Goal: Transaction & Acquisition: Purchase product/service

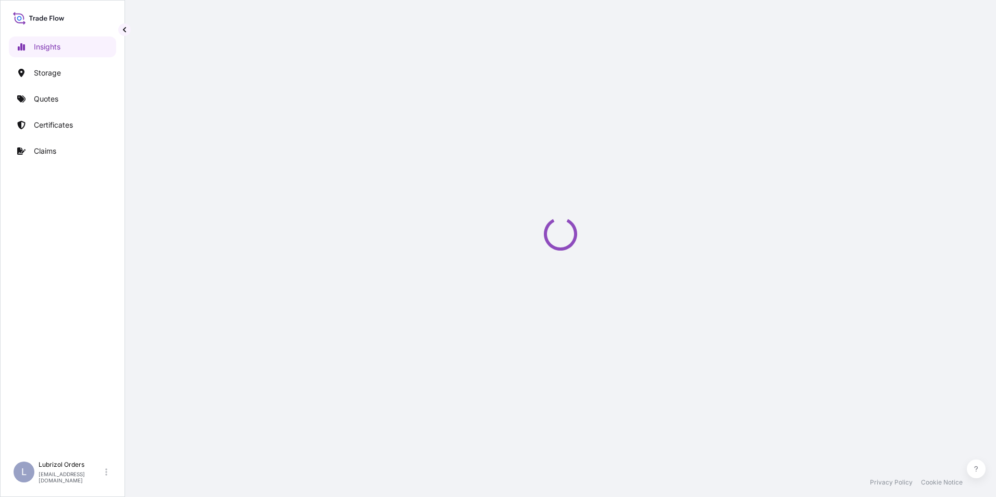
select select "2025"
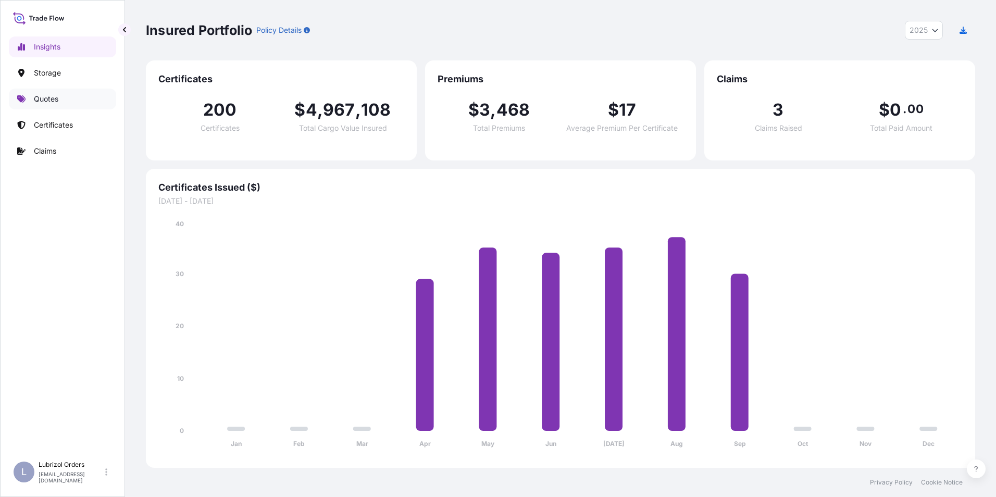
click at [45, 101] on p "Quotes" at bounding box center [46, 99] width 24 height 10
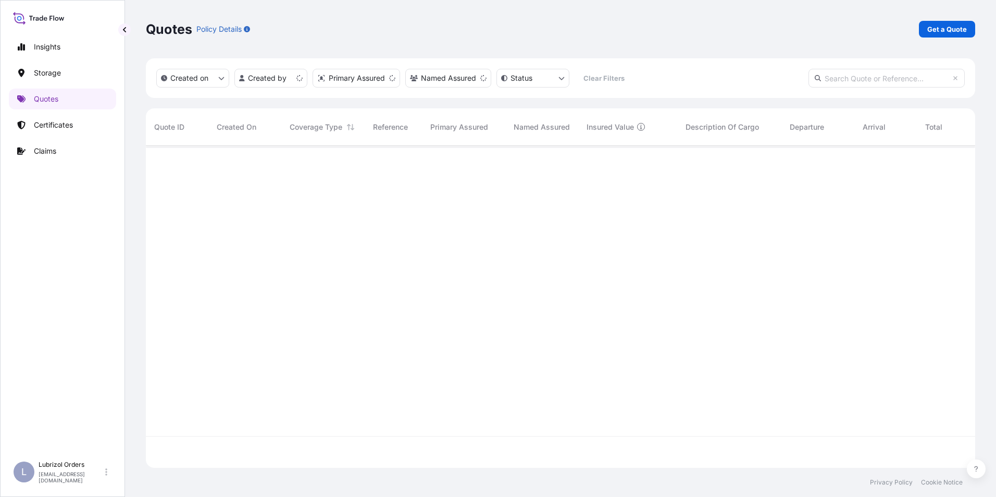
scroll to position [320, 821]
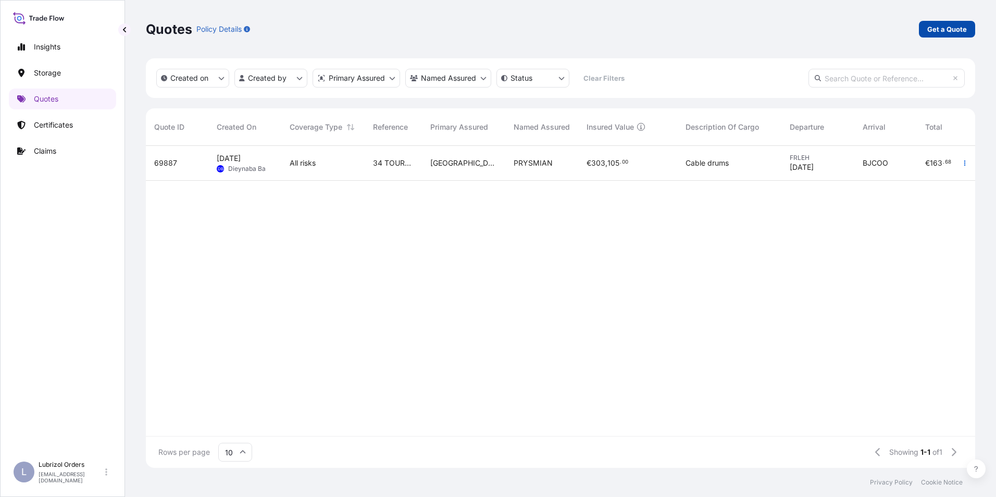
click at [936, 34] on link "Get a Quote" at bounding box center [947, 29] width 56 height 17
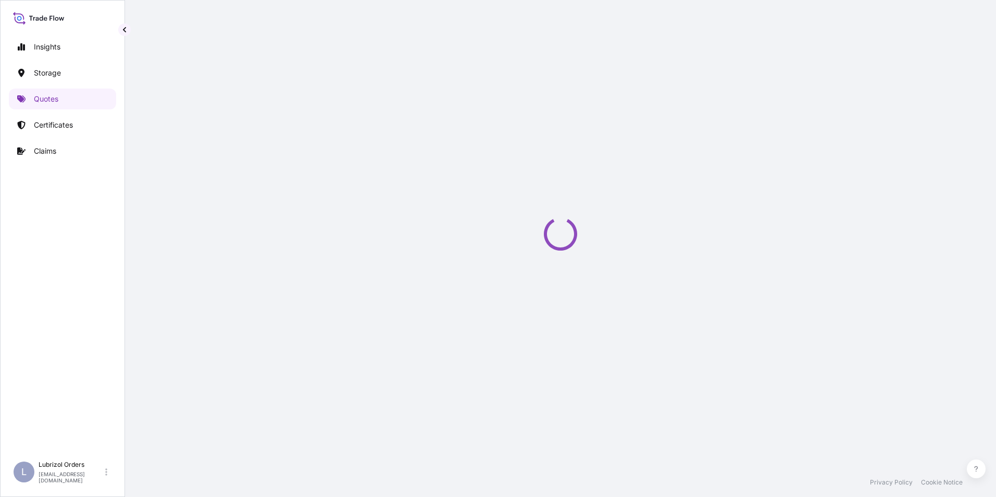
select select "Water"
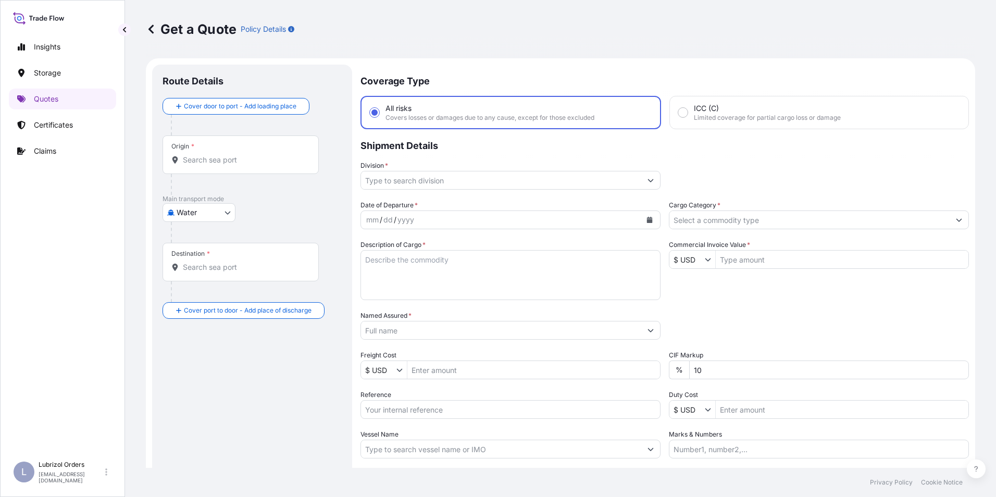
scroll to position [17, 0]
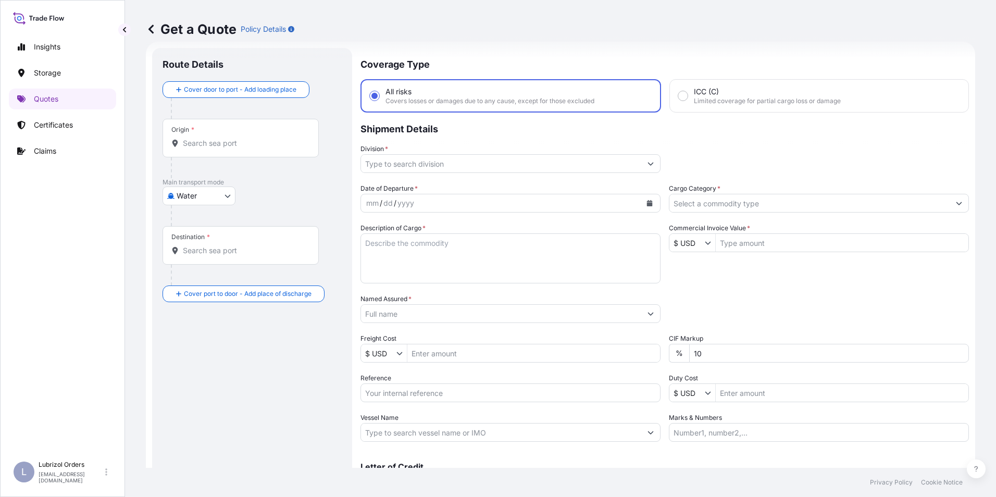
click at [412, 164] on input "Division *" at bounding box center [501, 163] width 280 height 19
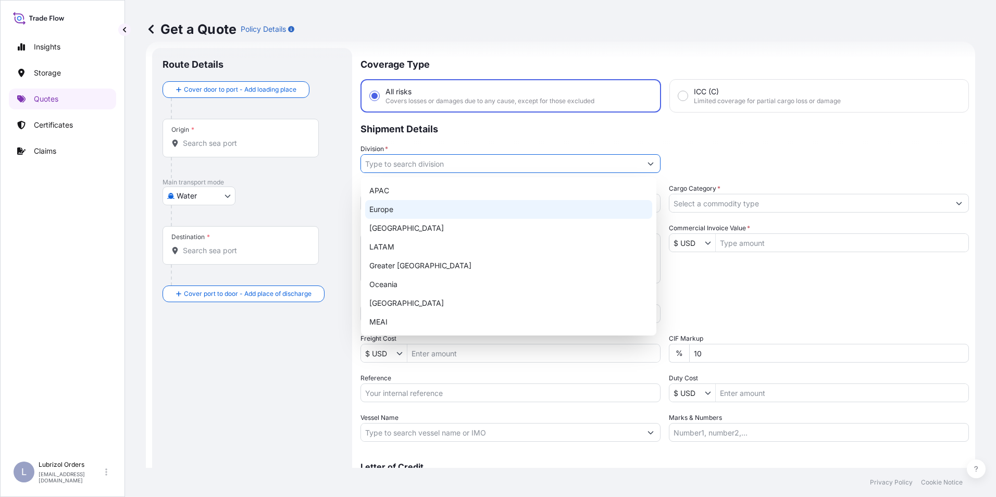
click at [399, 207] on div "Europe" at bounding box center [508, 209] width 287 height 19
type input "Europe"
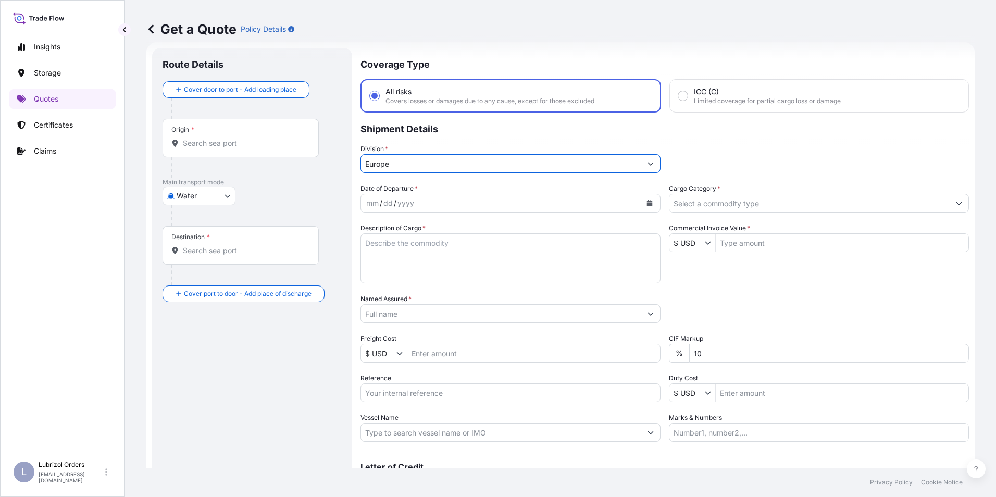
click at [697, 210] on input "Cargo Category *" at bounding box center [809, 203] width 280 height 19
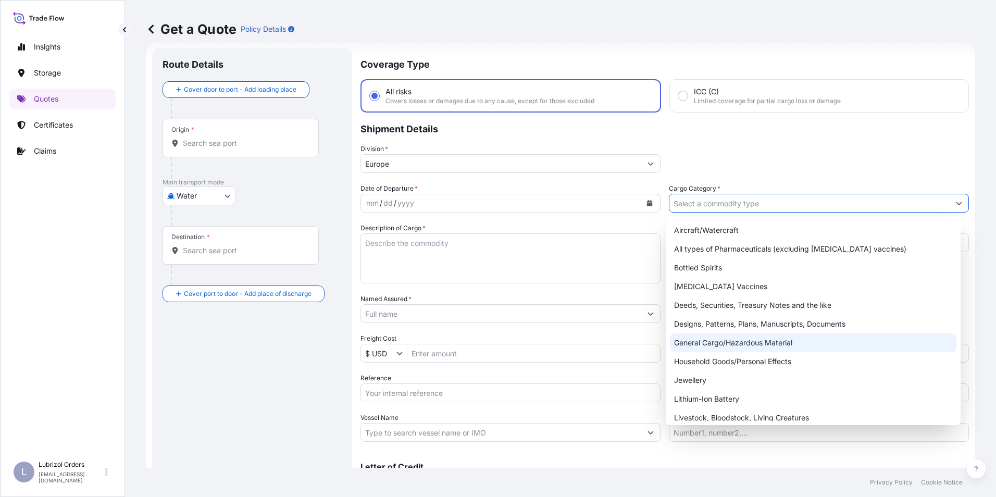
click at [730, 344] on div "General Cargo/Hazardous Material" at bounding box center [813, 342] width 287 height 19
type input "General Cargo/Hazardous Material"
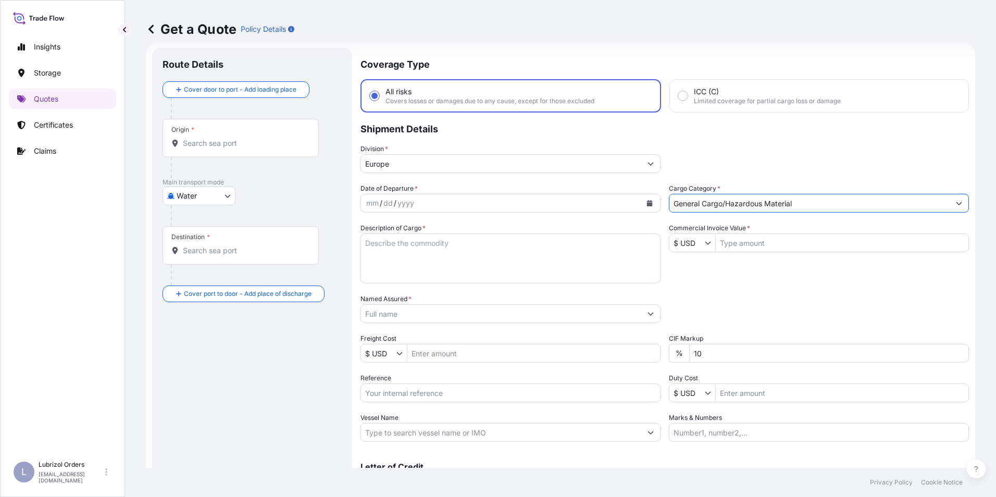
click at [406, 389] on input "Reference" at bounding box center [510, 392] width 300 height 19
paste input "1155541499"
type input "1155541499"
click at [688, 240] on input "$ USD" at bounding box center [686, 242] width 35 height 19
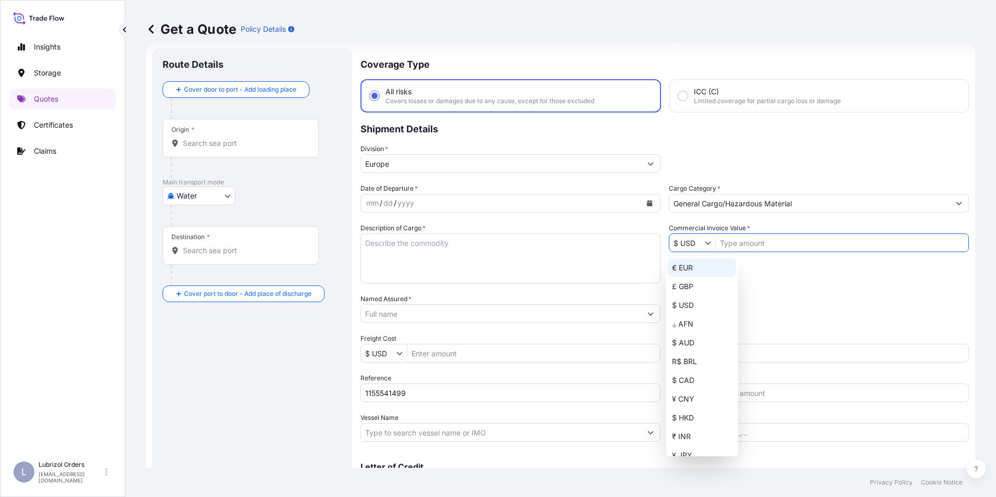
click at [689, 267] on div "€ EUR" at bounding box center [702, 267] width 68 height 19
type input "€ EUR"
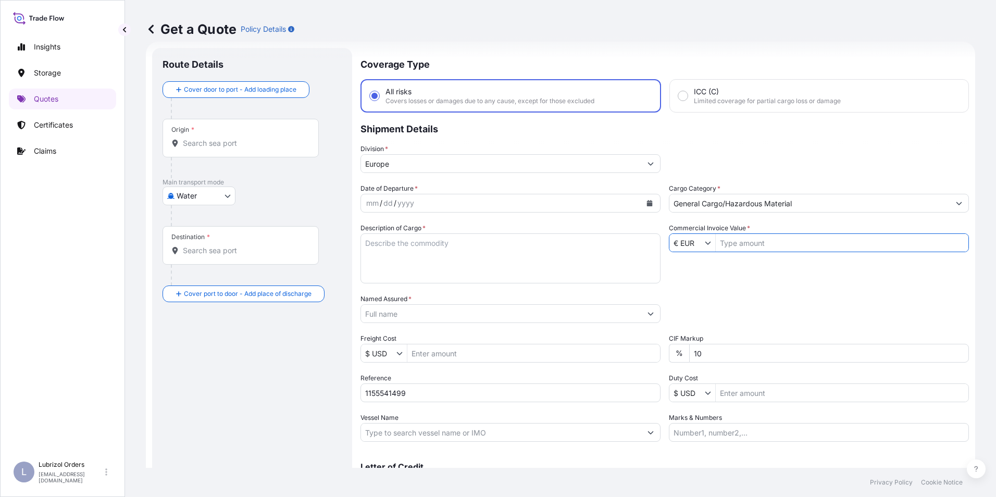
click at [363, 203] on div "mm / dd / yyyy" at bounding box center [501, 203] width 280 height 19
click at [744, 246] on input "Commercial Invoice Value *" at bounding box center [842, 242] width 253 height 19
type input "17,371.26"
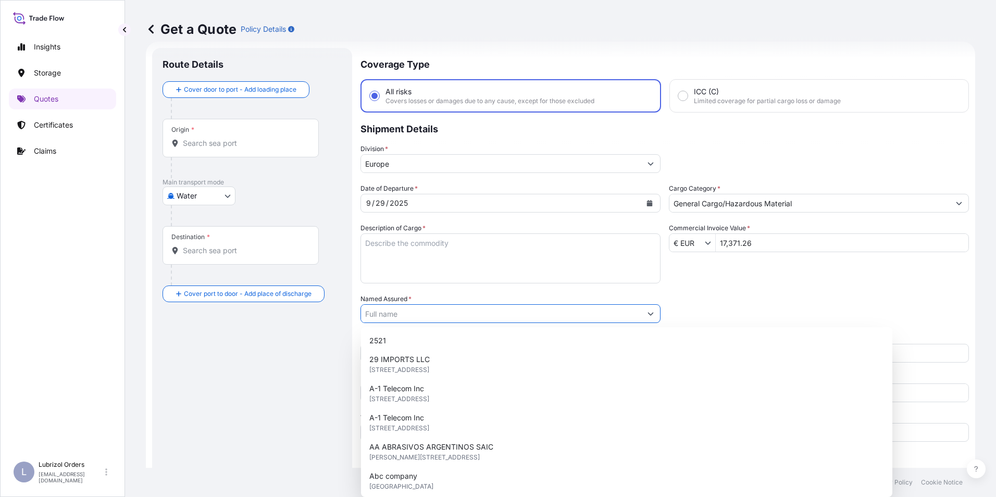
click at [402, 312] on input "Named Assured *" at bounding box center [501, 313] width 280 height 19
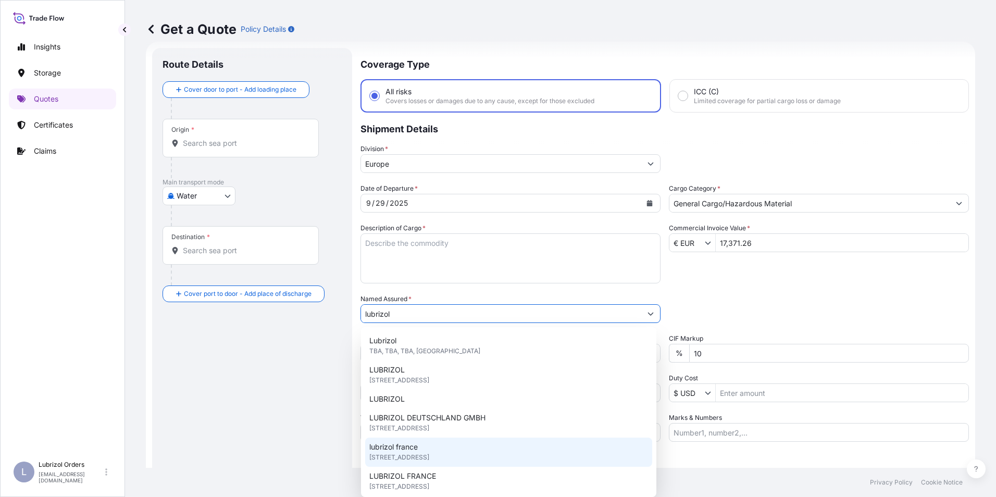
click at [422, 445] on div "lubrizol [GEOGRAPHIC_DATA] [STREET_ADDRESS]" at bounding box center [508, 452] width 287 height 29
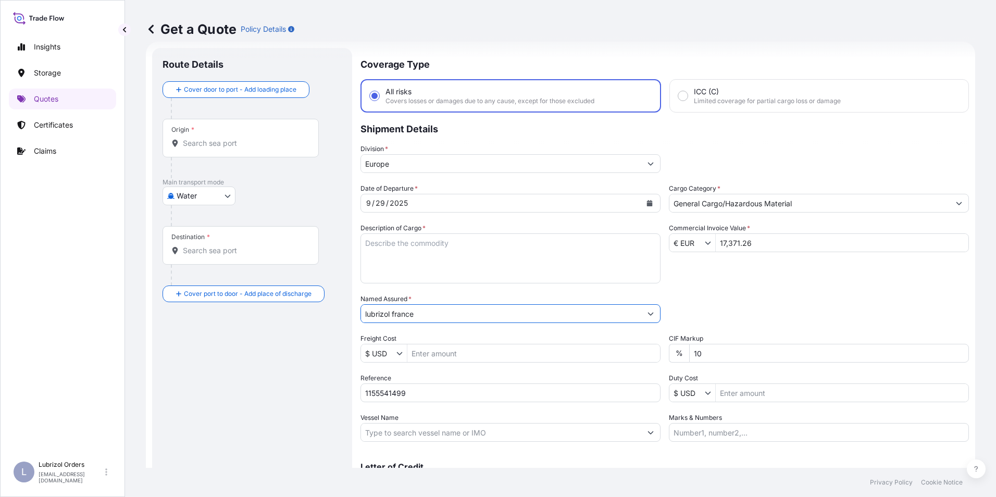
type input "lubrizol france"
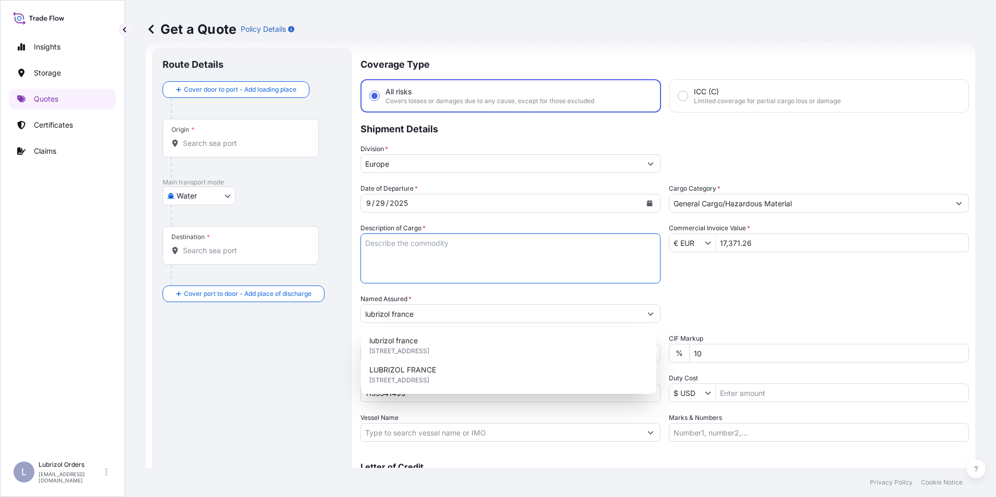
click at [413, 262] on textarea "Description of Cargo *" at bounding box center [510, 258] width 300 height 50
paste textarea "13 DRUMS OF PRODUCT 116.31 STD BLACK AN YELLOW NW 2457 KGS GW 2639 KGS LOADED O…"
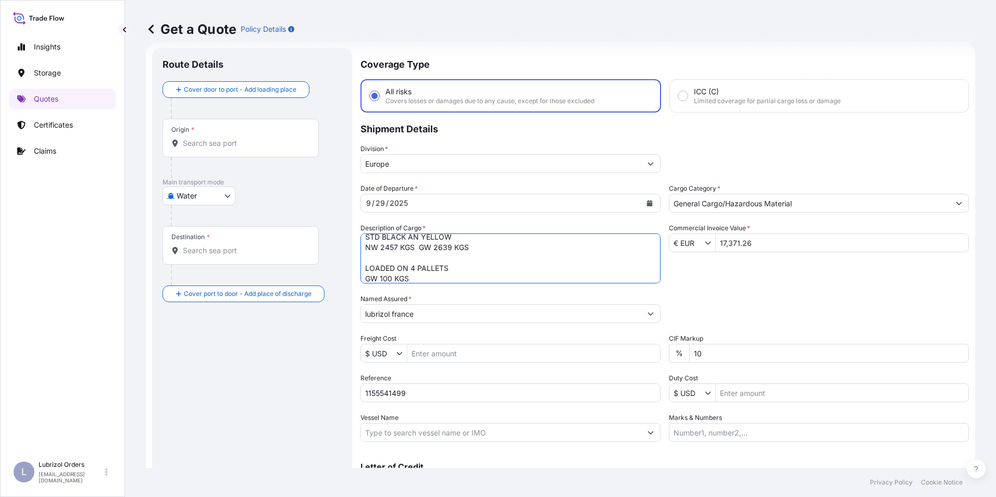
type textarea "13 DRUMS OF PRODUCT 116.31 STD BLACK AN YELLOW NW 2457 KGS GW 2639 KGS LOADED O…"
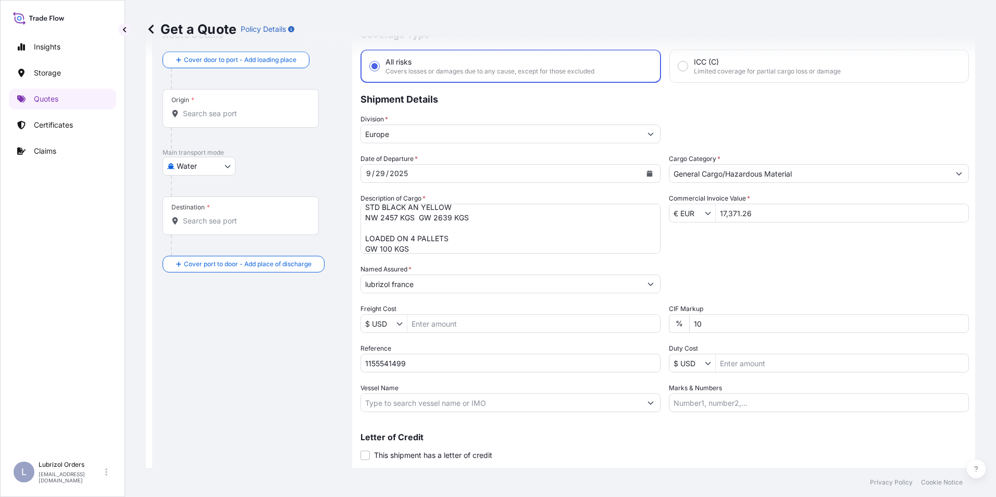
scroll to position [74, 0]
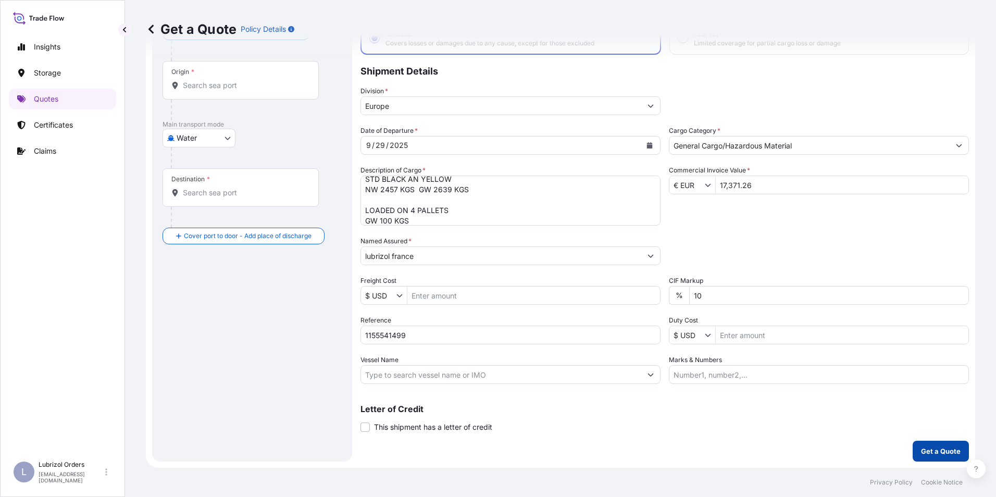
click at [923, 449] on p "Get a Quote" at bounding box center [941, 451] width 40 height 10
click at [202, 83] on input "Origin * Please select an origin" at bounding box center [244, 85] width 123 height 10
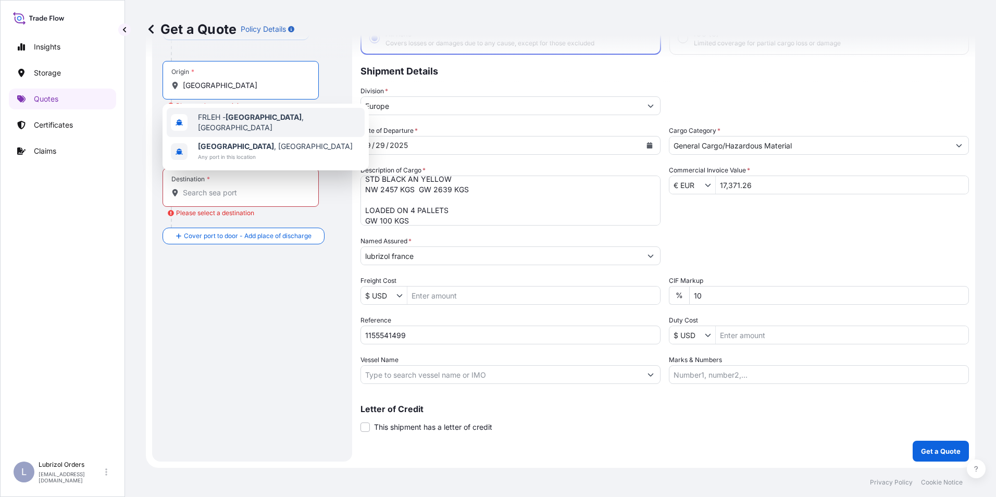
click at [216, 116] on span "FRLEH - [GEOGRAPHIC_DATA] , [GEOGRAPHIC_DATA]" at bounding box center [279, 122] width 163 height 21
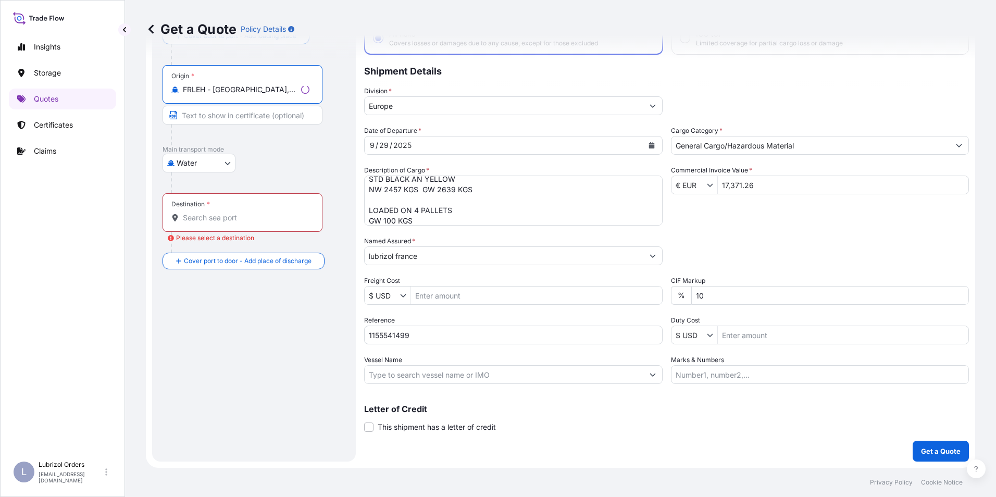
type input "FRLEH - [GEOGRAPHIC_DATA], [GEOGRAPHIC_DATA]"
click at [202, 223] on div "Destination *" at bounding box center [243, 212] width 160 height 39
click at [202, 223] on input "Destination * Please select a destination" at bounding box center [246, 218] width 127 height 10
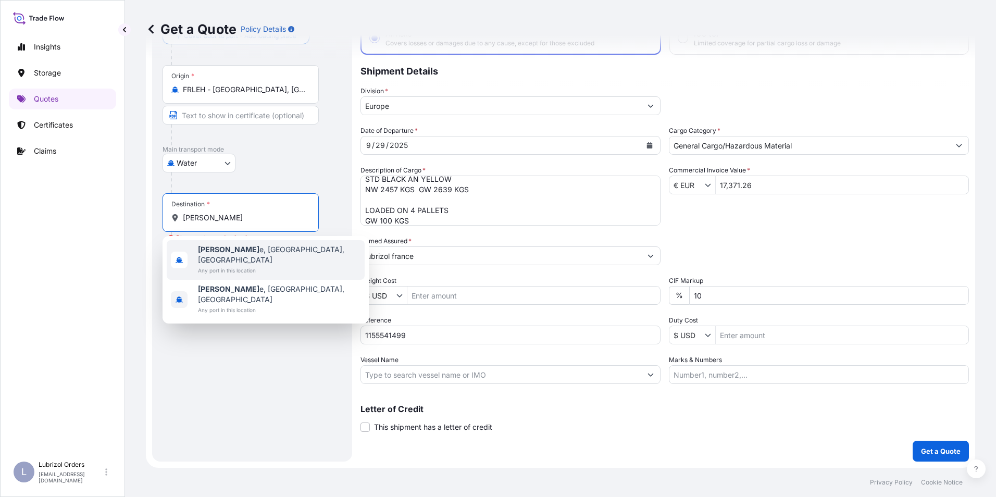
click at [241, 250] on span "[PERSON_NAME] e, [GEOGRAPHIC_DATA], [GEOGRAPHIC_DATA]" at bounding box center [279, 254] width 163 height 21
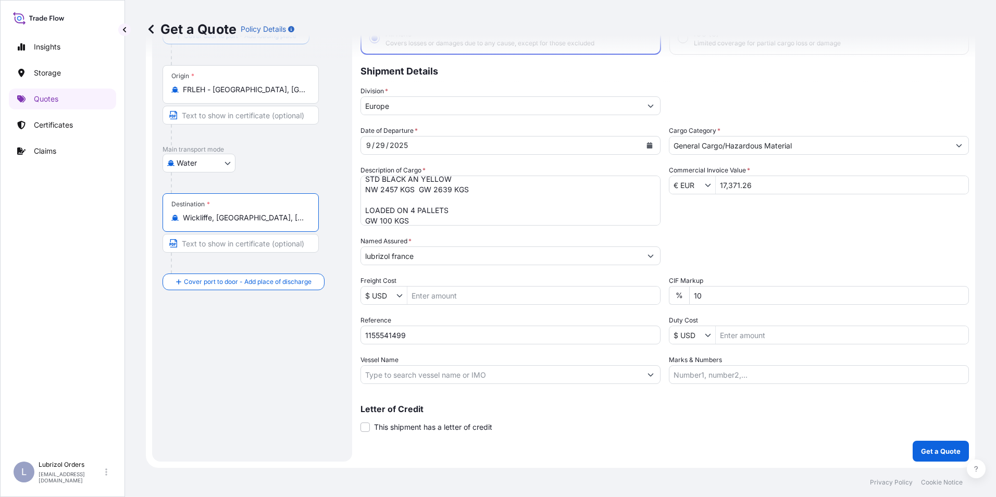
type input "Wickliffe, [GEOGRAPHIC_DATA], [GEOGRAPHIC_DATA]"
click at [937, 447] on p "Get a Quote" at bounding box center [941, 451] width 40 height 10
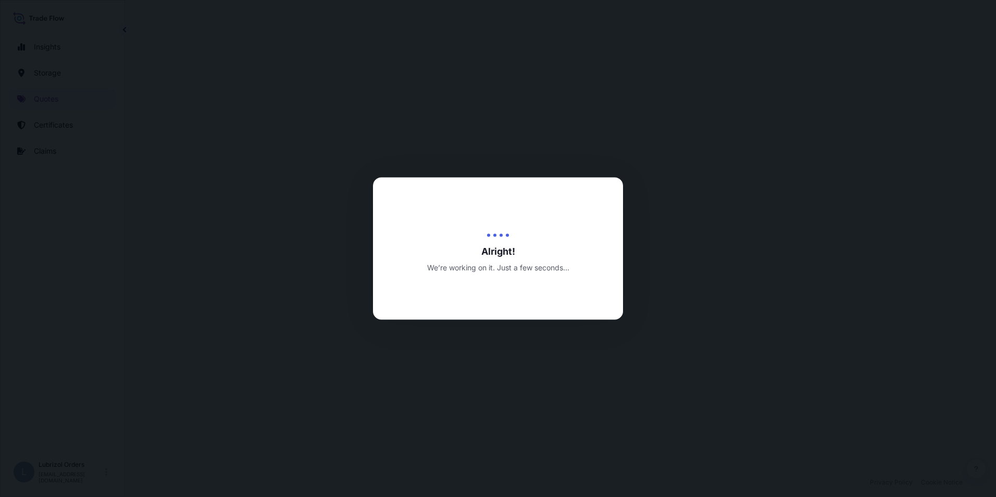
select select "Water"
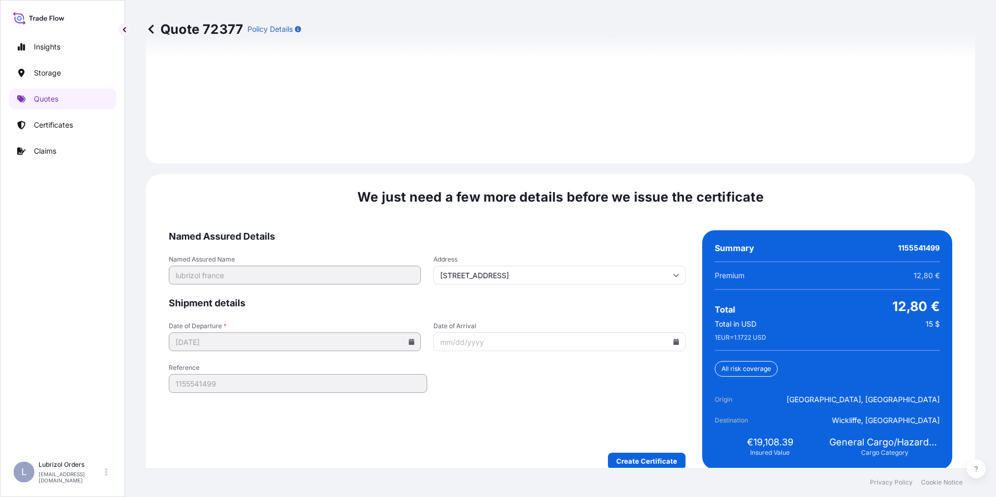
scroll to position [1490, 0]
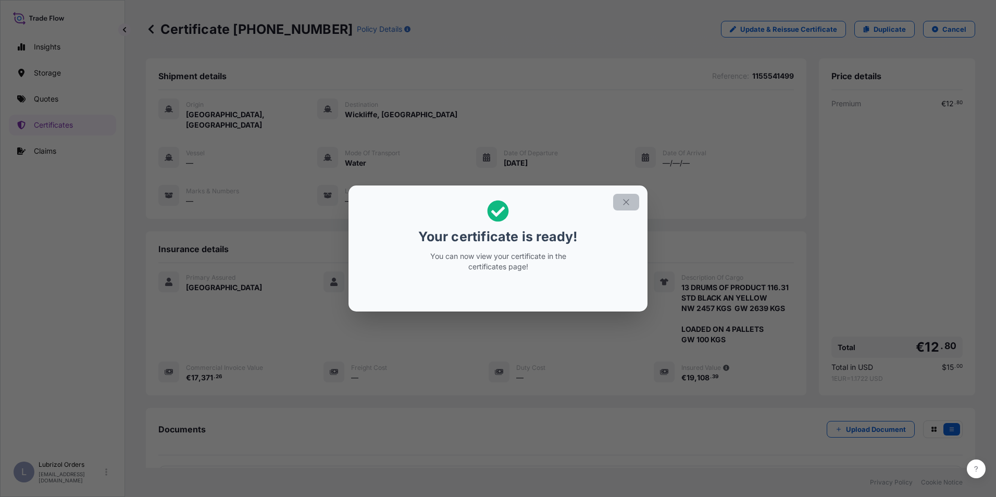
click at [631, 202] on button "button" at bounding box center [626, 202] width 26 height 17
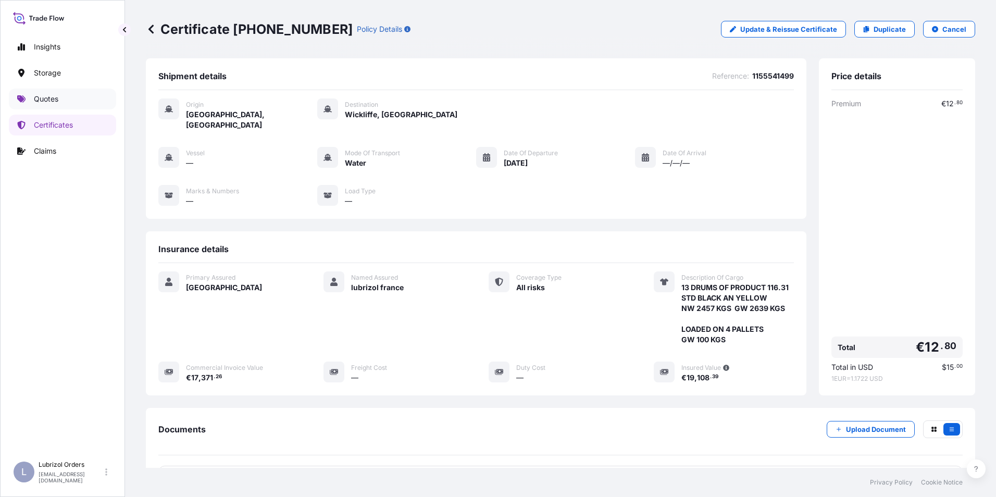
click at [40, 96] on p "Quotes" at bounding box center [46, 99] width 24 height 10
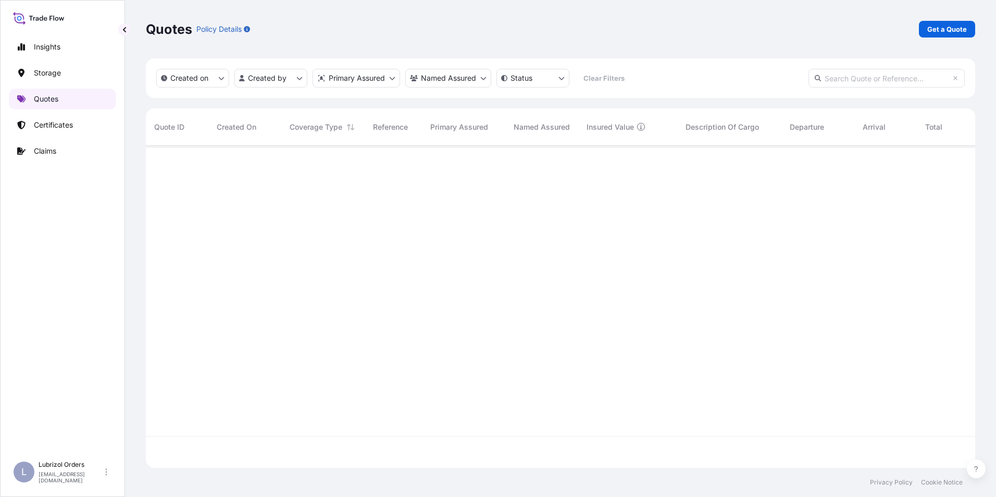
scroll to position [320, 821]
click at [955, 33] on p "Get a Quote" at bounding box center [947, 29] width 40 height 10
select select "Water"
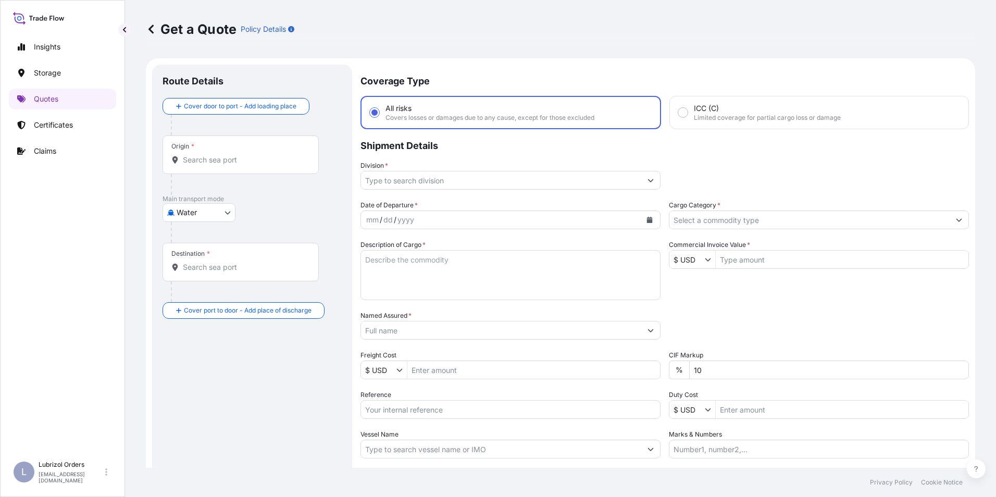
scroll to position [17, 0]
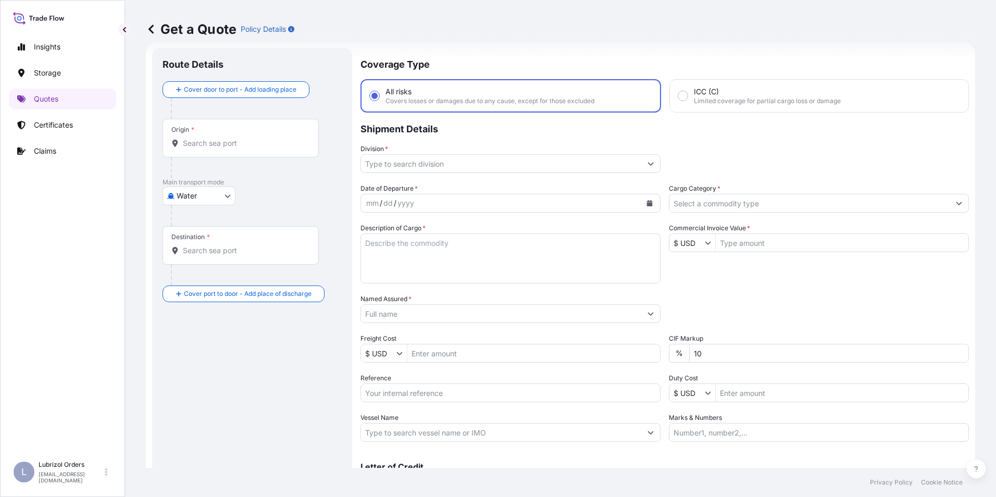
click at [409, 166] on input "Division *" at bounding box center [501, 163] width 280 height 19
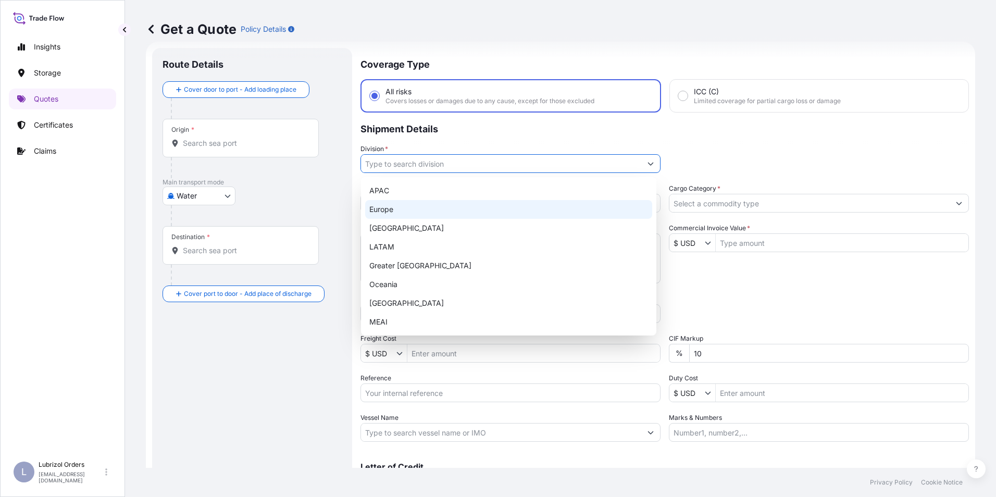
click at [401, 205] on div "Europe" at bounding box center [508, 209] width 287 height 19
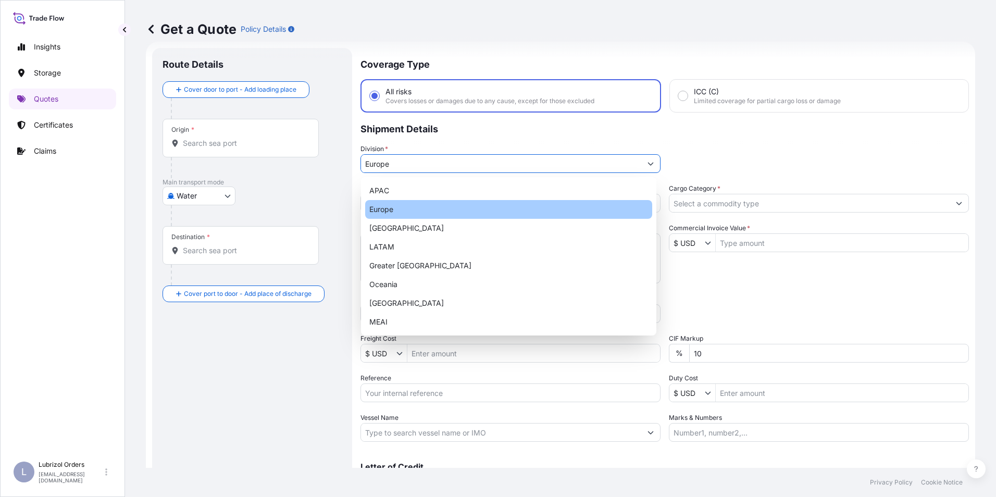
type input "Europe"
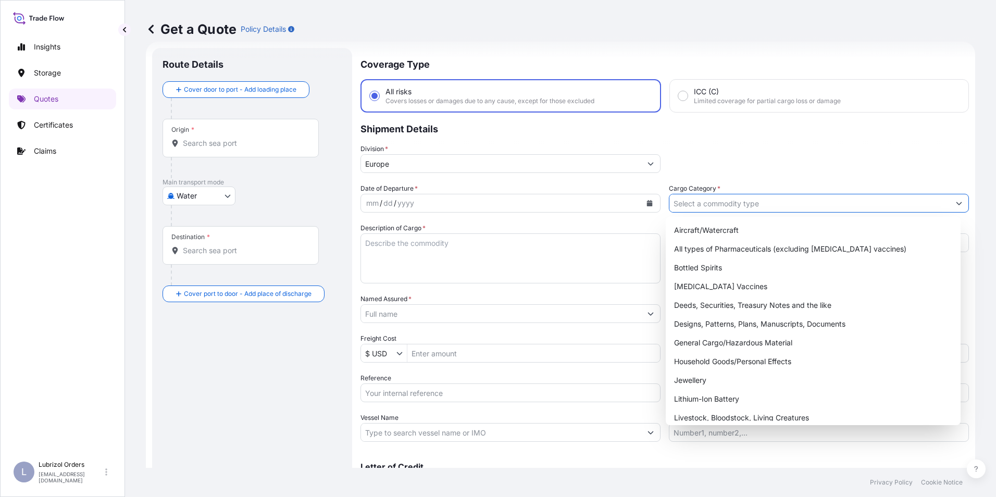
click at [714, 209] on input "Cargo Category *" at bounding box center [809, 203] width 280 height 19
click at [716, 343] on div "General Cargo/Hazardous Material" at bounding box center [813, 342] width 287 height 19
type input "General Cargo/Hazardous Material"
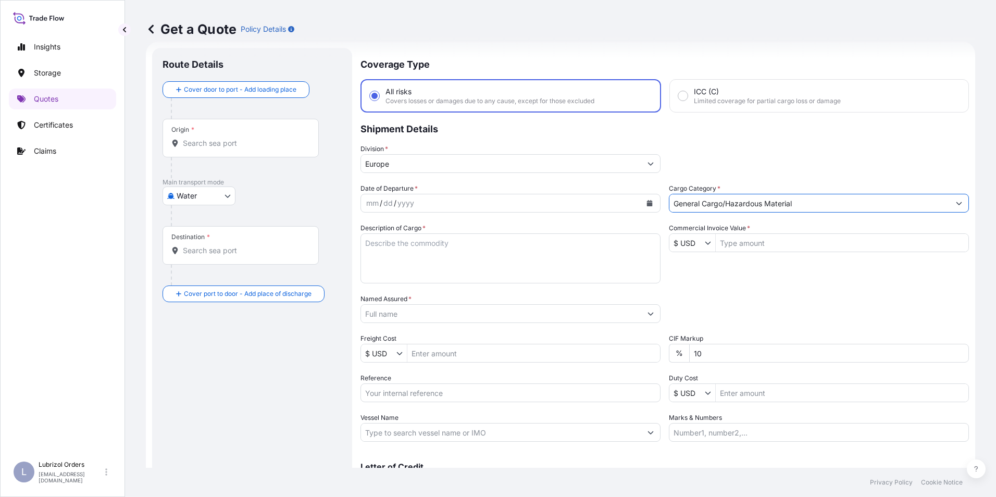
click at [689, 245] on input "$ USD" at bounding box center [686, 242] width 35 height 19
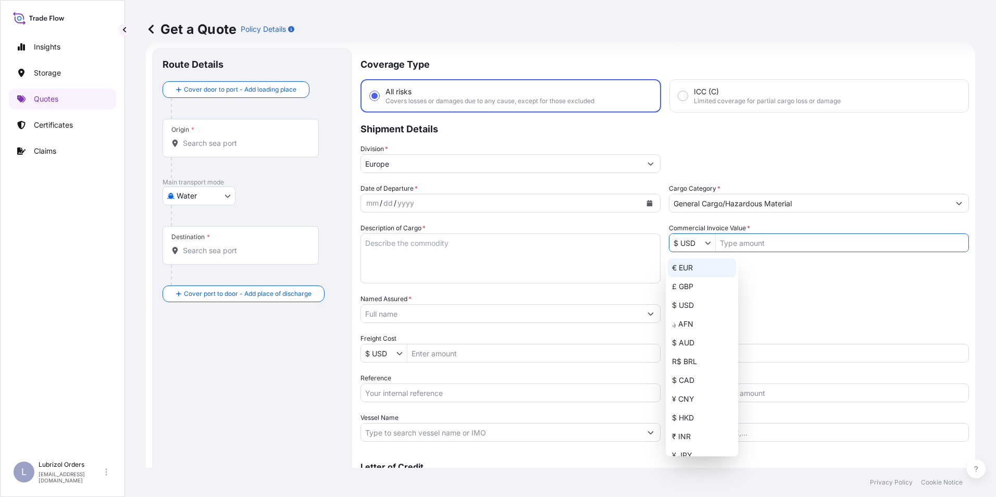
click at [686, 269] on div "€ EUR" at bounding box center [702, 267] width 68 height 19
type input "€ EUR"
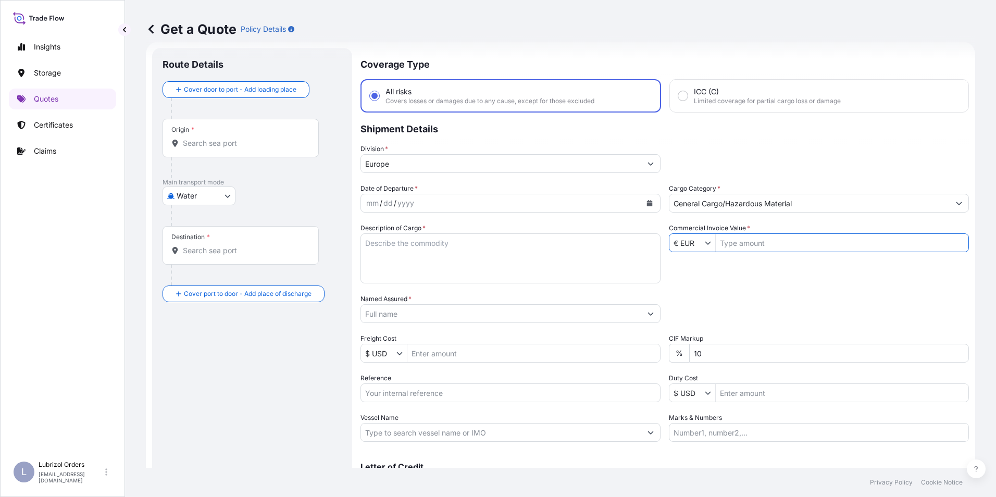
click at [413, 387] on input "Reference" at bounding box center [510, 392] width 300 height 19
paste input "1155541905"
type input "1155541905"
click at [381, 310] on input "Named Assured *" at bounding box center [499, 313] width 277 height 19
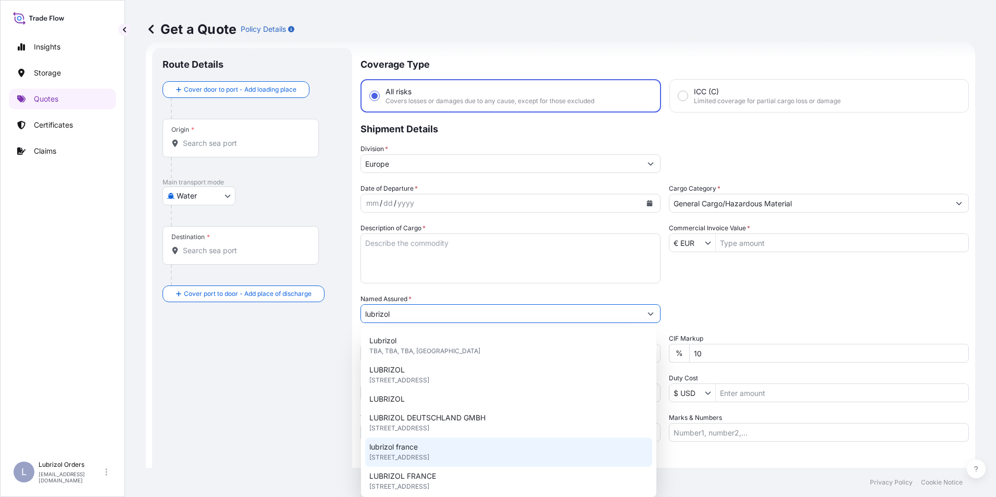
click at [427, 454] on span "[STREET_ADDRESS]" at bounding box center [399, 457] width 60 height 10
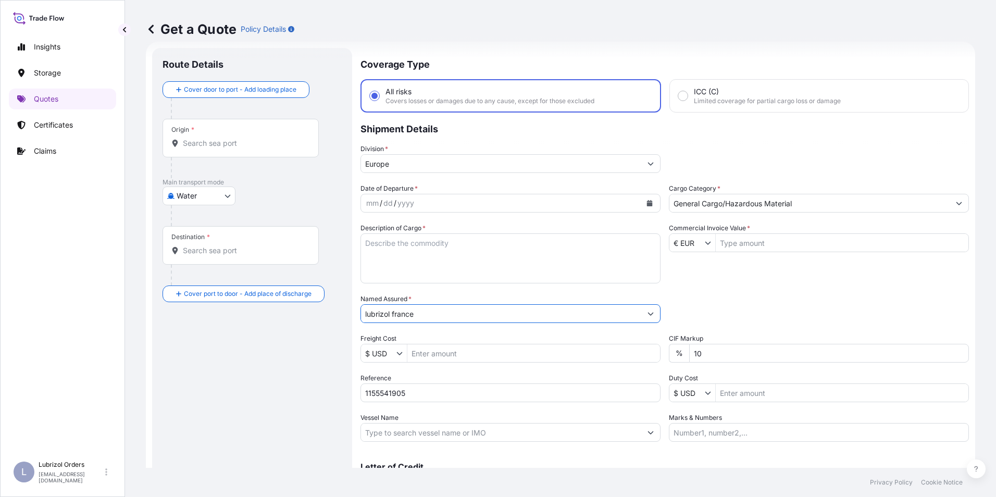
type input "lubrizol france"
click at [370, 204] on div "mm" at bounding box center [372, 203] width 15 height 13
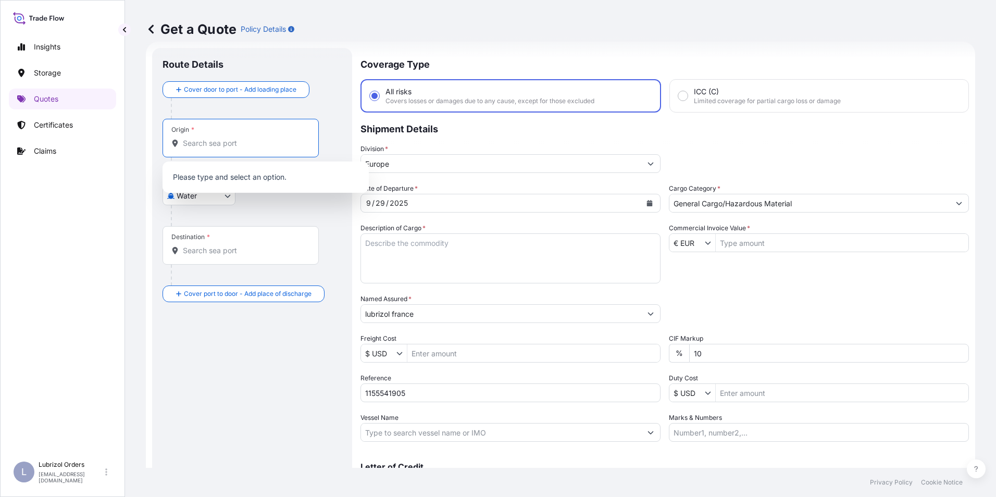
click at [192, 141] on input "Origin *" at bounding box center [244, 143] width 123 height 10
drag, startPoint x: 236, startPoint y: 139, endPoint x: 111, endPoint y: 139, distance: 125.5
click at [111, 139] on div "Insights Storage Quotes Certificates Claims L Lubrizol Orders [EMAIL_ADDRESS][D…" at bounding box center [498, 248] width 996 height 497
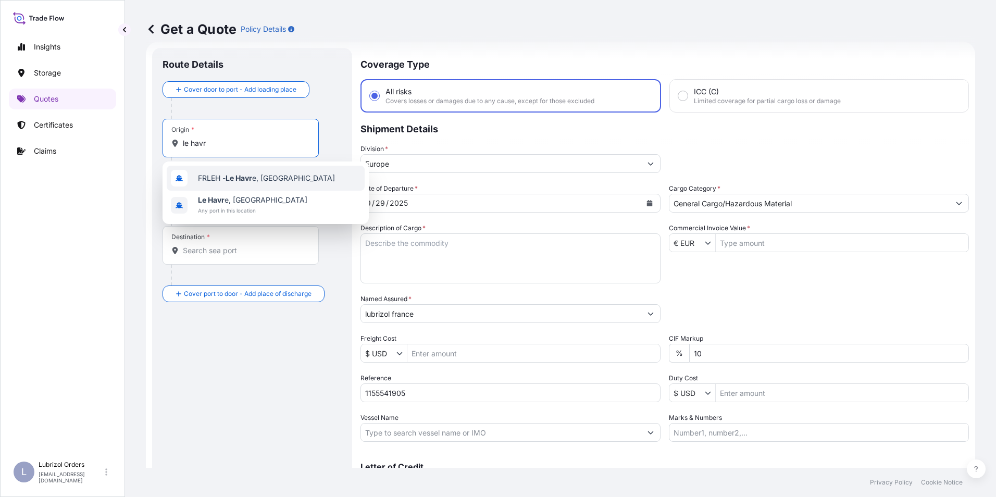
click at [222, 180] on span "FRLEH - Le Havr e, [GEOGRAPHIC_DATA]" at bounding box center [266, 178] width 137 height 10
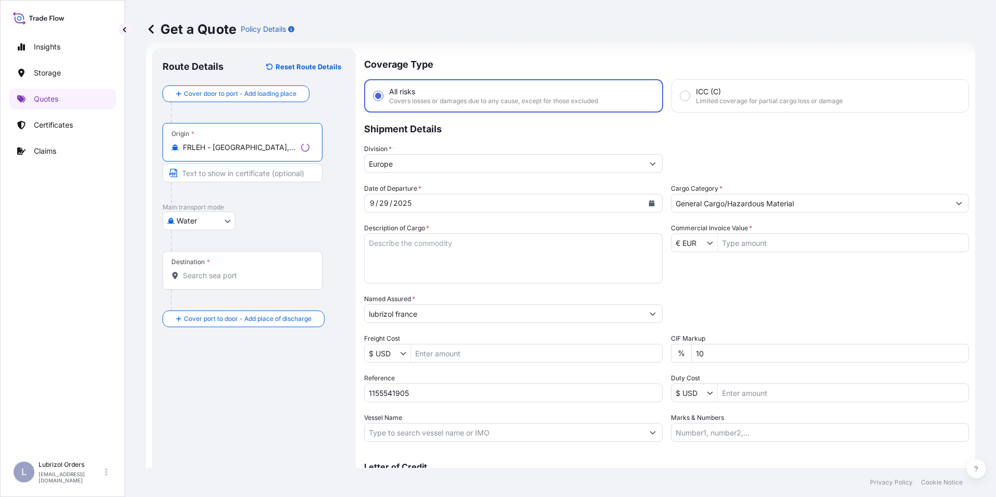
type input "FRLEH - [GEOGRAPHIC_DATA], [GEOGRAPHIC_DATA]"
click at [217, 282] on div "Destination *" at bounding box center [243, 270] width 160 height 39
click at [217, 281] on input "Destination *" at bounding box center [246, 275] width 127 height 10
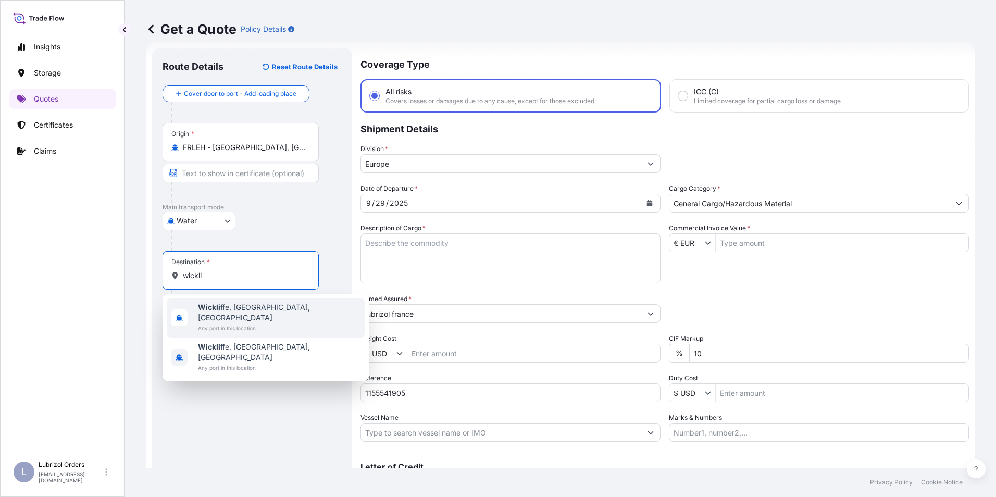
click at [214, 306] on b "Wickli" at bounding box center [209, 307] width 22 height 9
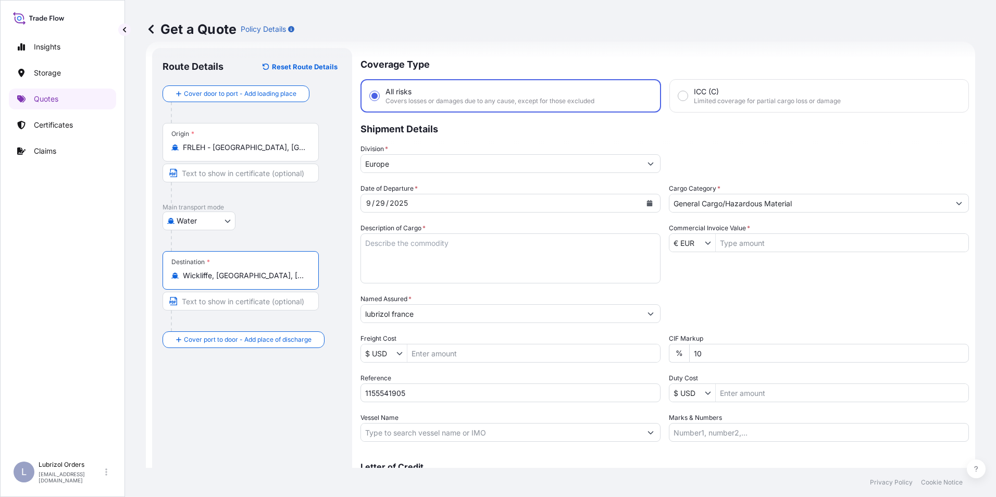
type input "Wickliffe, [GEOGRAPHIC_DATA], [GEOGRAPHIC_DATA]"
click at [421, 250] on textarea "Description of Cargo *" at bounding box center [510, 258] width 300 height 50
paste textarea "8 DRUMS OF LUBRIZOL (R) 7077W STD BLACK AND YELLOW NW 1384 KGS GW 1496 KGS LOAD…"
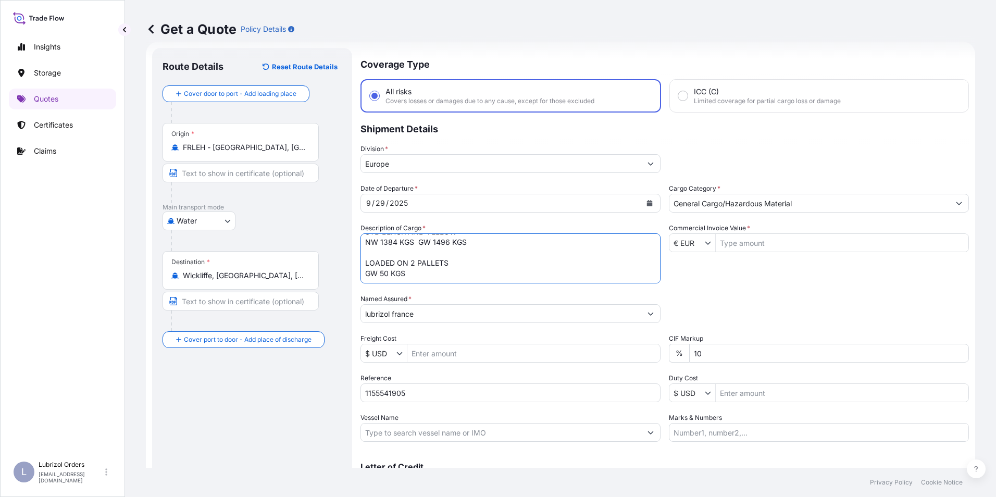
scroll to position [38, 0]
click at [380, 272] on textarea "8 DRUMS OF LUBRIZOL (R) 7077W STD BLACK AND YELLOW NW 1384 KGS GW 1496 KGS LOAD…" at bounding box center [510, 258] width 300 height 50
paste textarea "8 DRUMS OF LUBRIZOL (R) VL9101F, DRS NW 1280 KGS GW 1452 KGS LOADED ON 2 PALLET…"
click at [417, 279] on textarea "8 DRUMS OF LUBRIZOL (R) 7077W STD BLACK AND YELLOW NW 1384 KGS GW 1496 KGS LOAD…" at bounding box center [510, 258] width 300 height 50
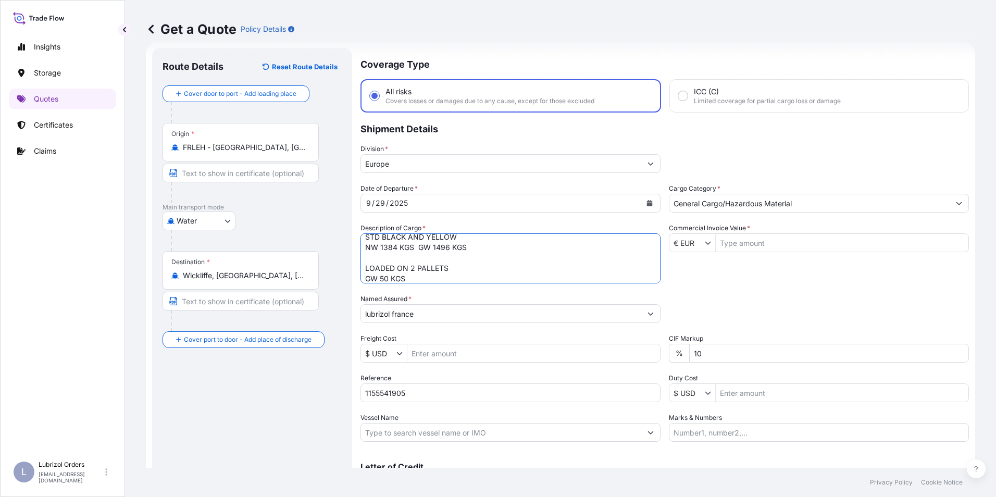
scroll to position [27, 0]
type textarea "8 DRUMS OF LUBRIZOL (R) 7077W STD BLACK AND YELLOW NW 1384 KGS GW 1496 KGS LOAD…"
click at [724, 246] on input "Commercial Invoice Value *" at bounding box center [842, 242] width 253 height 19
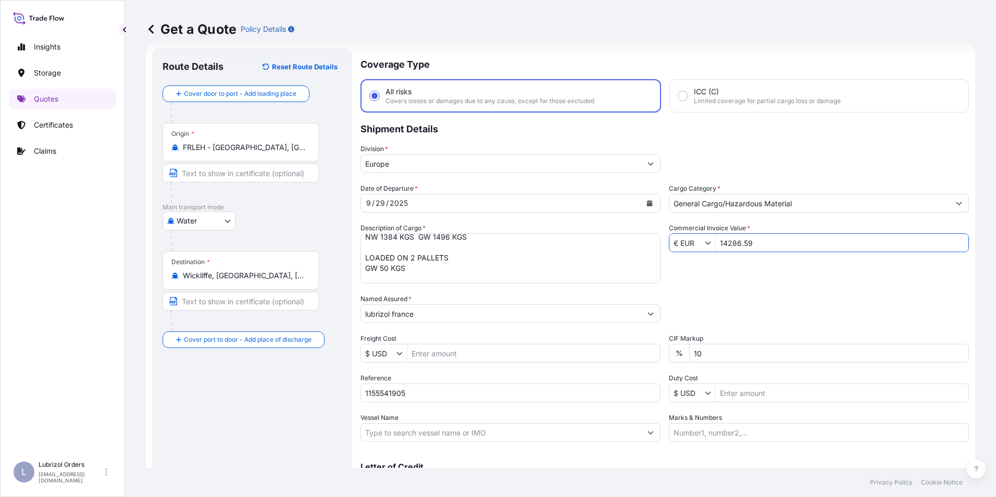
type input "14,286.59"
click at [688, 281] on div "Date of Departure * [DATE] Cargo Category * General Cargo/Hazardous Material De…" at bounding box center [664, 312] width 608 height 258
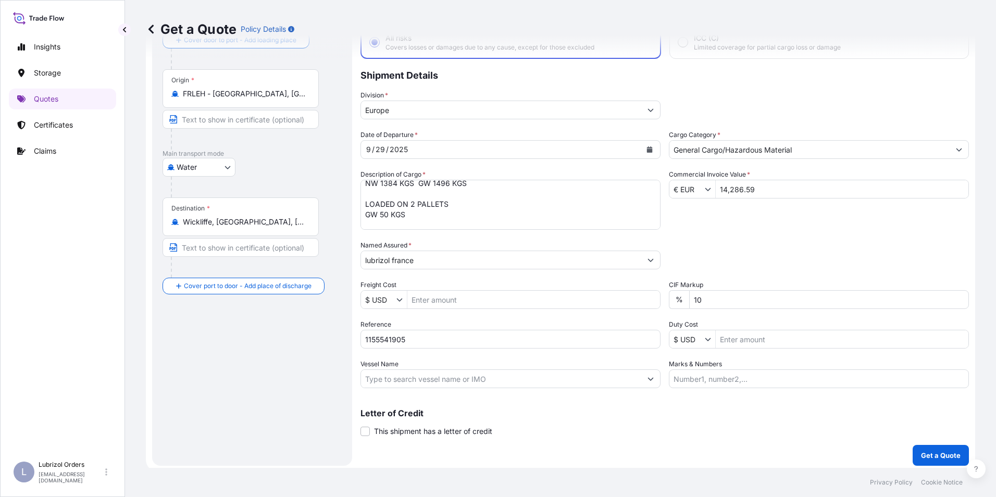
scroll to position [74, 0]
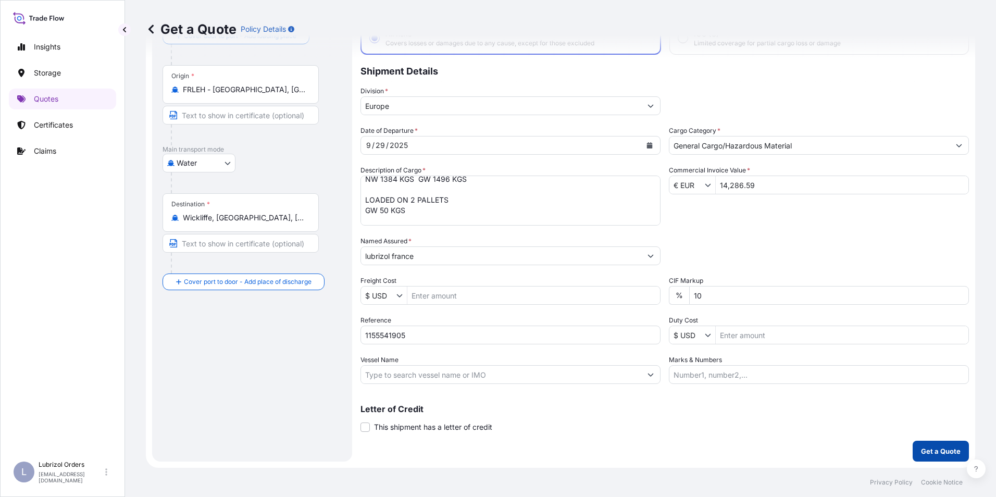
click at [921, 452] on p "Get a Quote" at bounding box center [941, 451] width 40 height 10
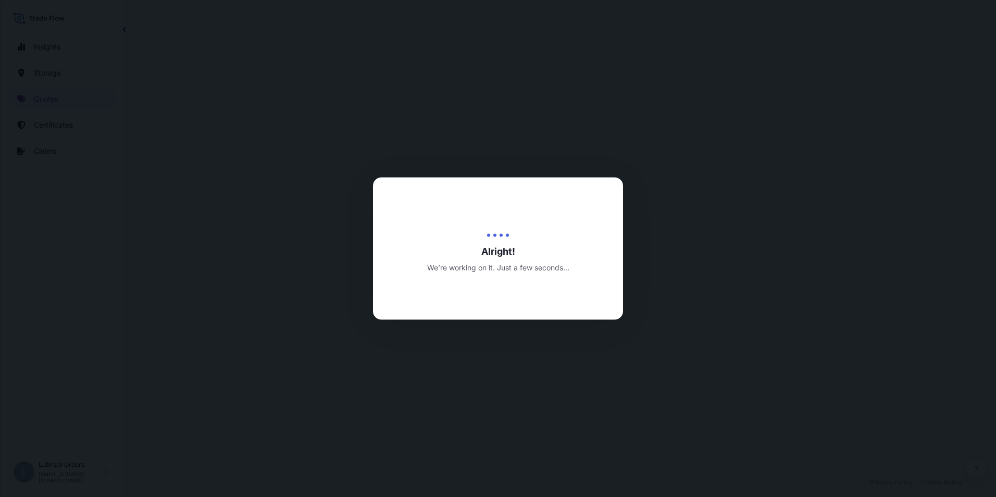
select select "Water"
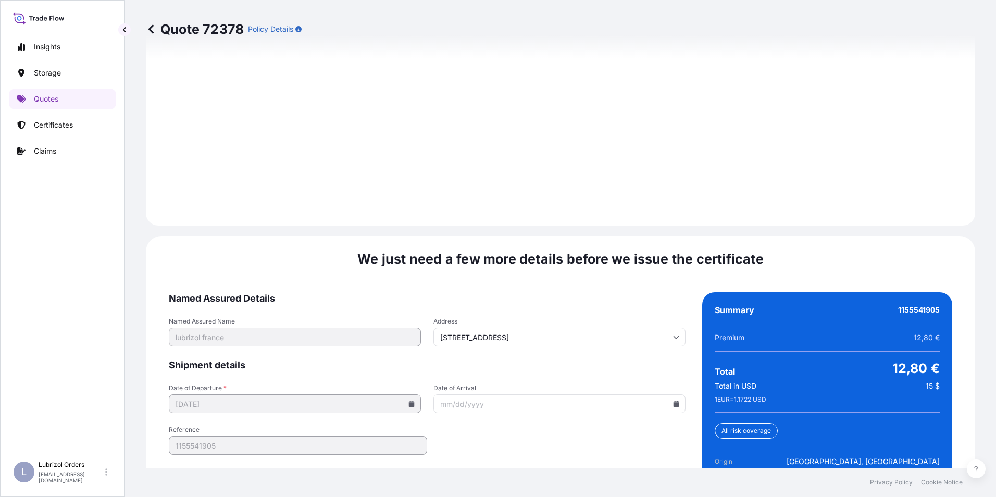
scroll to position [1490, 0]
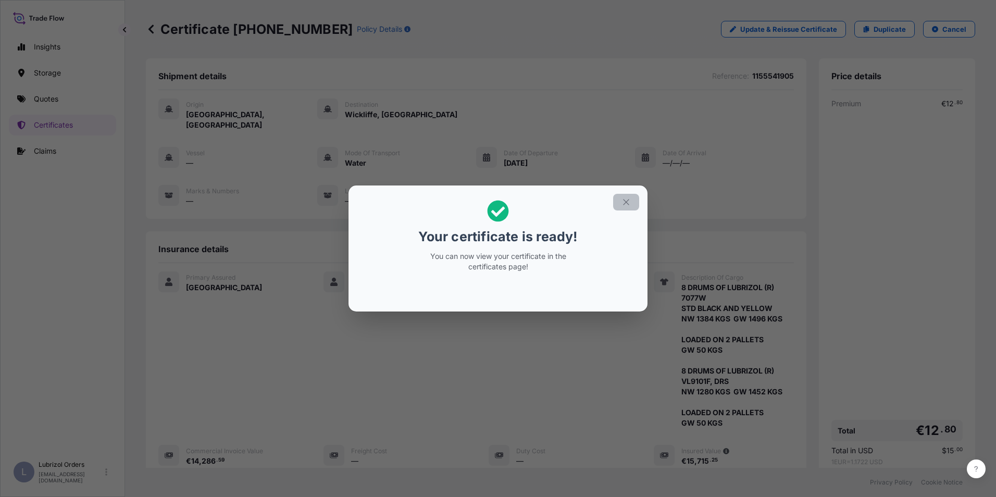
click at [625, 203] on icon "button" at bounding box center [625, 201] width 9 height 9
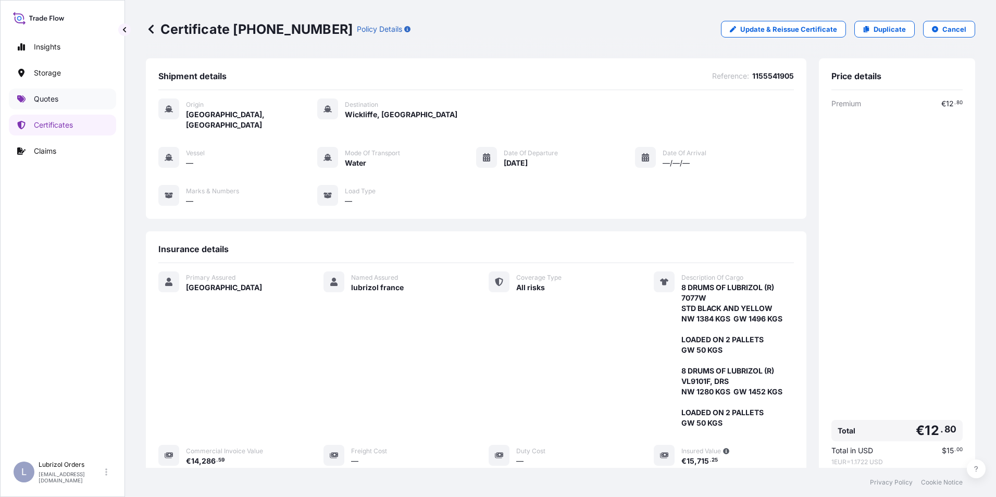
click at [42, 102] on p "Quotes" at bounding box center [46, 99] width 24 height 10
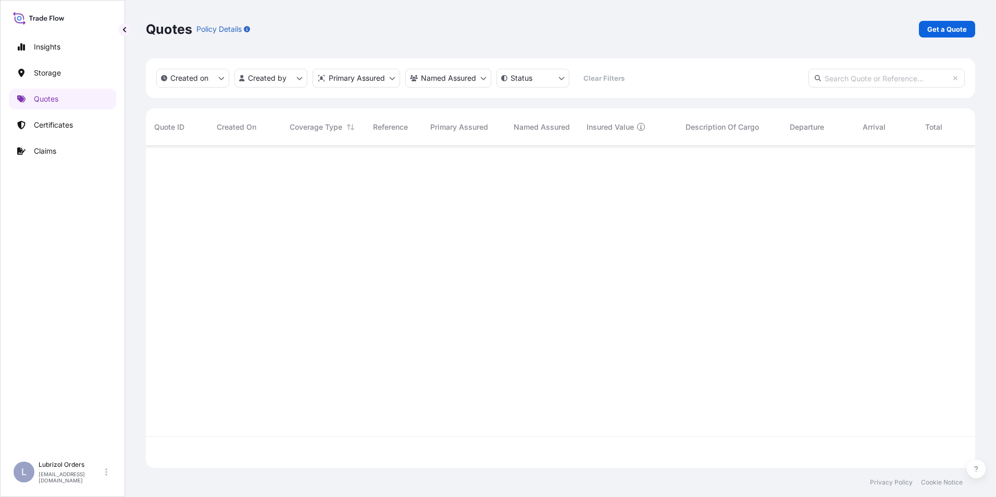
scroll to position [320, 821]
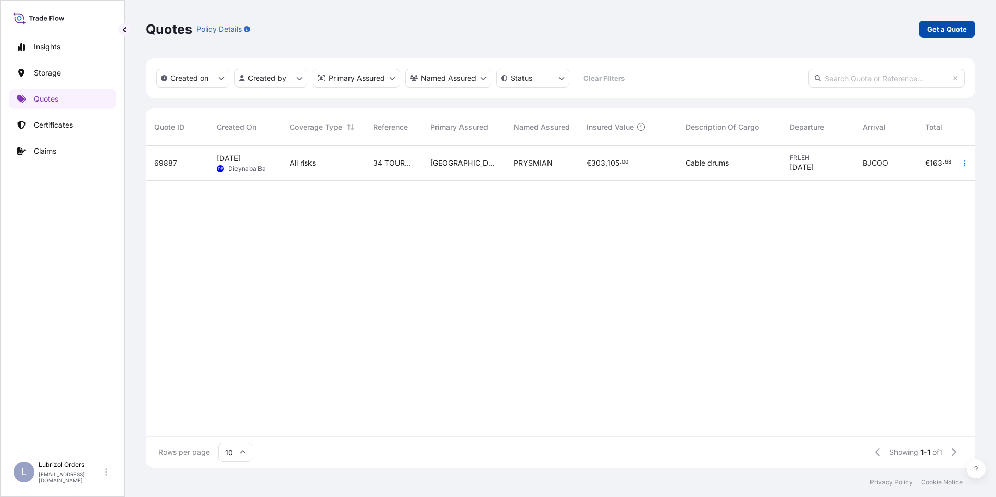
click at [951, 24] on p "Get a Quote" at bounding box center [947, 29] width 40 height 10
select select "Water"
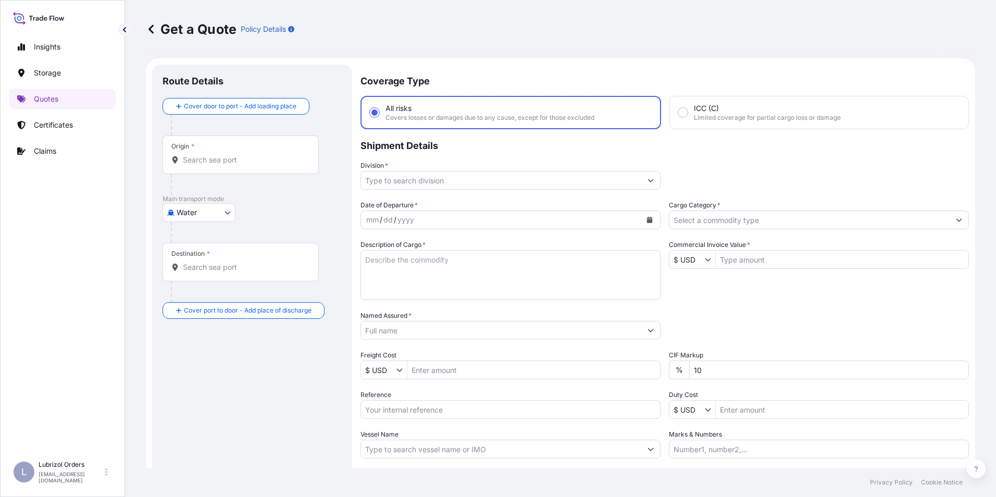
scroll to position [17, 0]
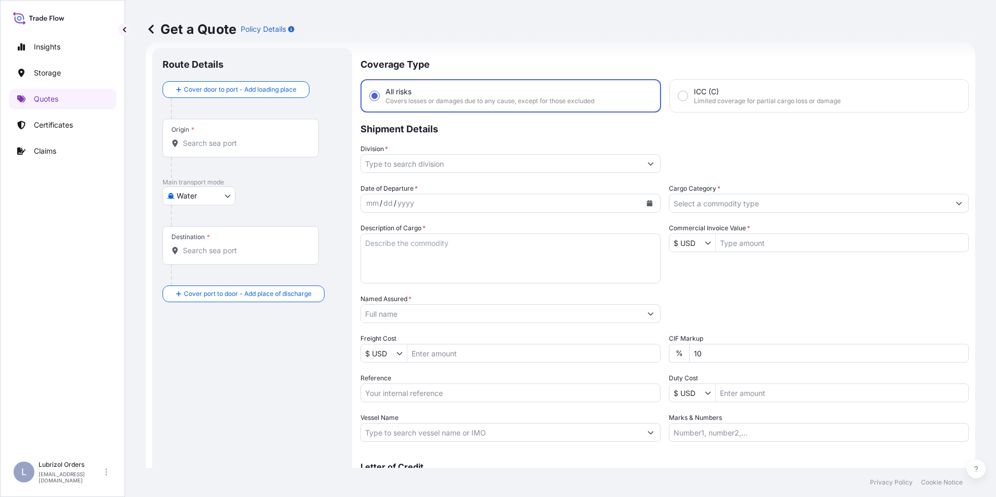
click at [206, 141] on input "Origin *" at bounding box center [244, 143] width 123 height 10
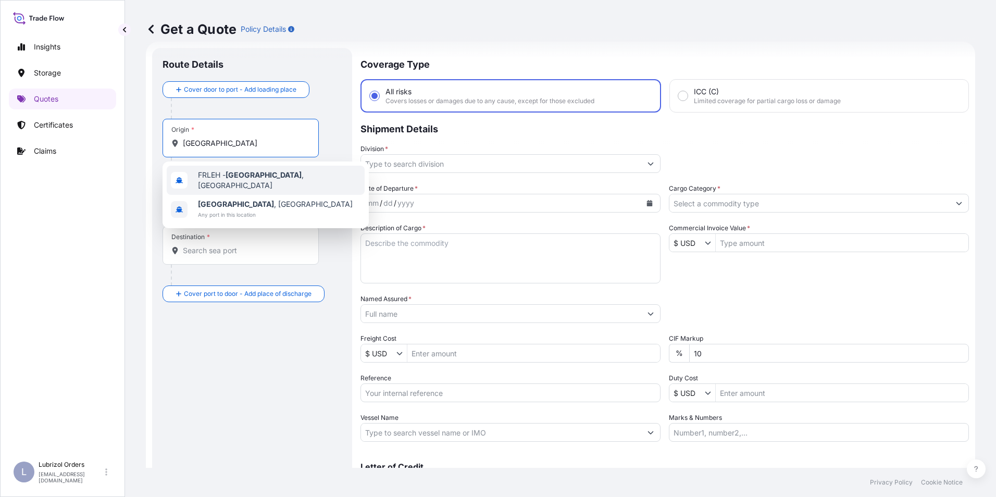
click at [213, 173] on span "FRLEH - [GEOGRAPHIC_DATA] , [GEOGRAPHIC_DATA]" at bounding box center [279, 180] width 163 height 21
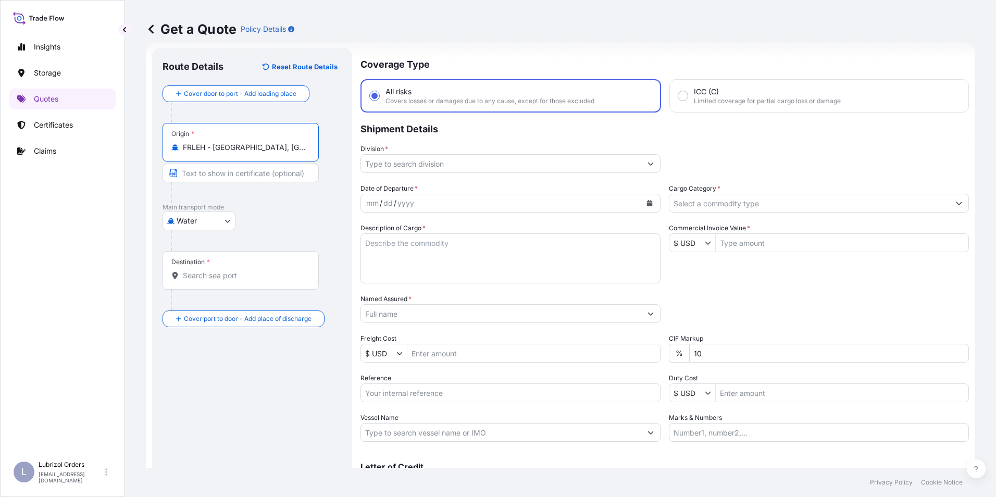
type input "FRLEH - [GEOGRAPHIC_DATA], [GEOGRAPHIC_DATA]"
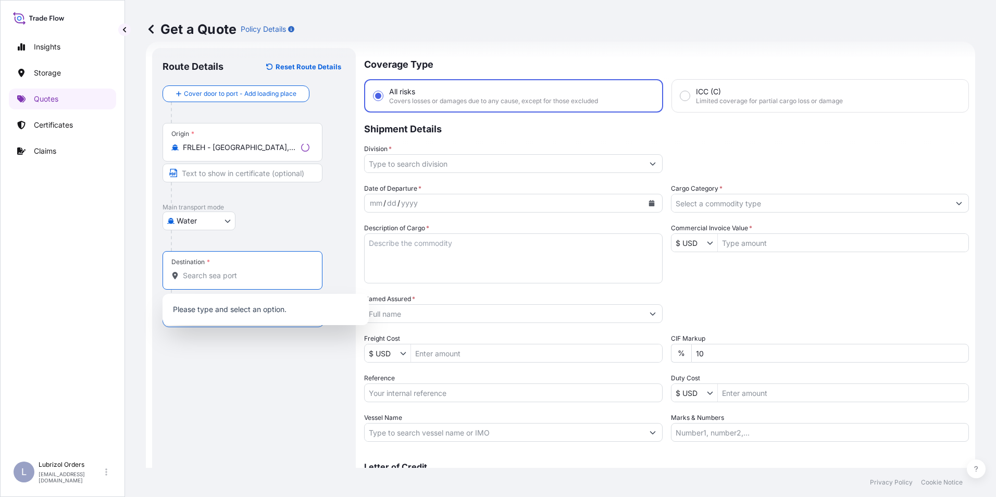
click at [201, 275] on input "Destination *" at bounding box center [246, 275] width 127 height 10
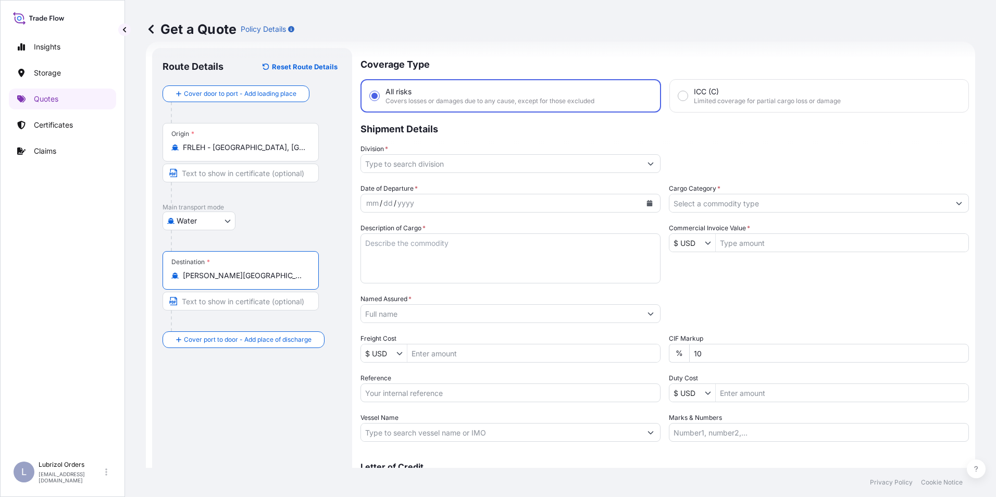
type input "[PERSON_NAME][GEOGRAPHIC_DATA], [GEOGRAPHIC_DATA]"
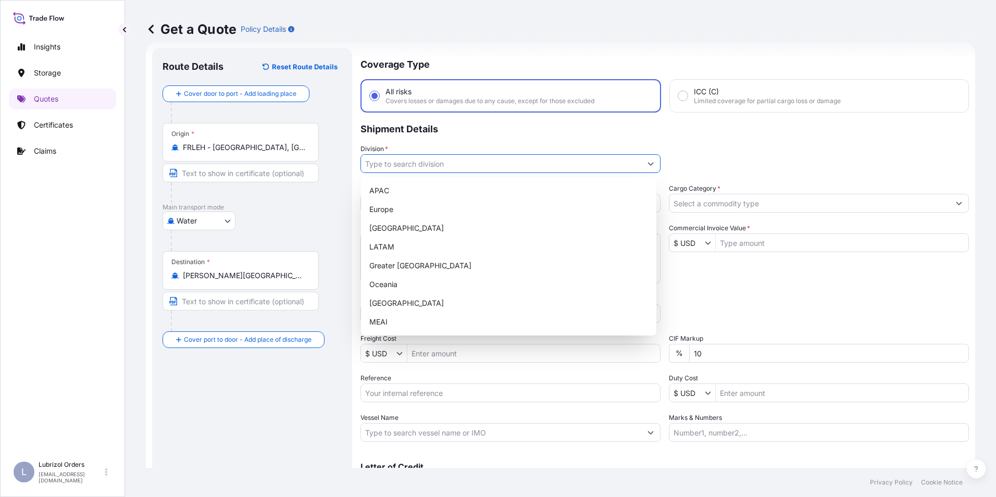
click at [383, 166] on input "Division *" at bounding box center [501, 163] width 280 height 19
click at [388, 207] on div "Europe" at bounding box center [508, 209] width 287 height 19
type input "Europe"
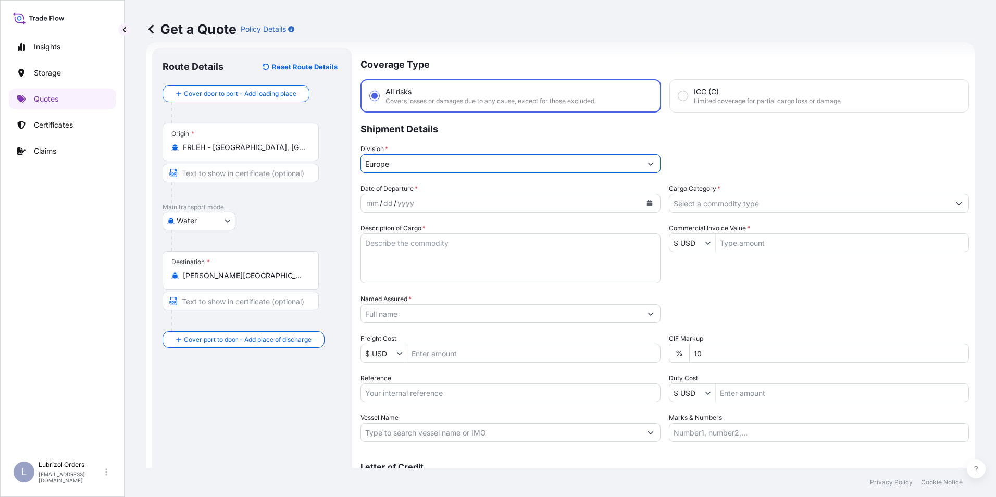
click at [675, 202] on input "Cargo Category *" at bounding box center [809, 203] width 280 height 19
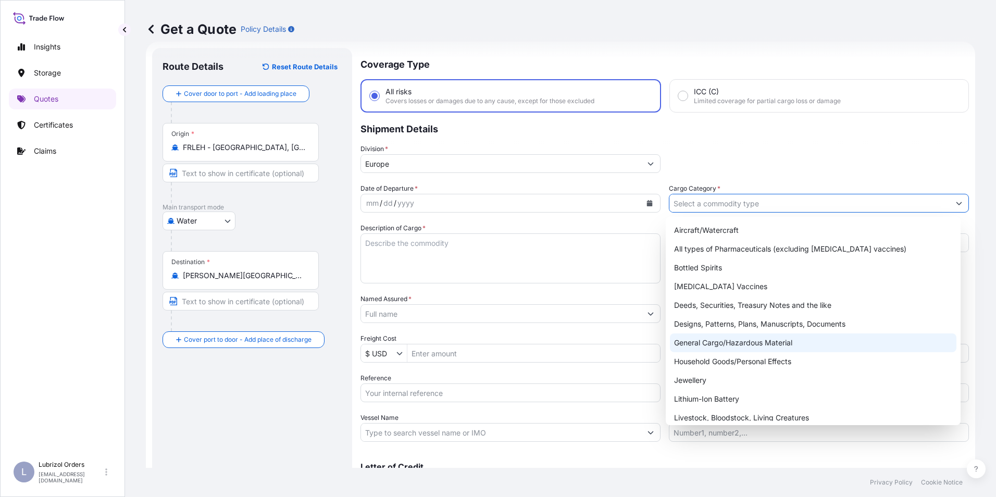
click at [717, 342] on div "General Cargo/Hazardous Material" at bounding box center [813, 342] width 287 height 19
type input "General Cargo/Hazardous Material"
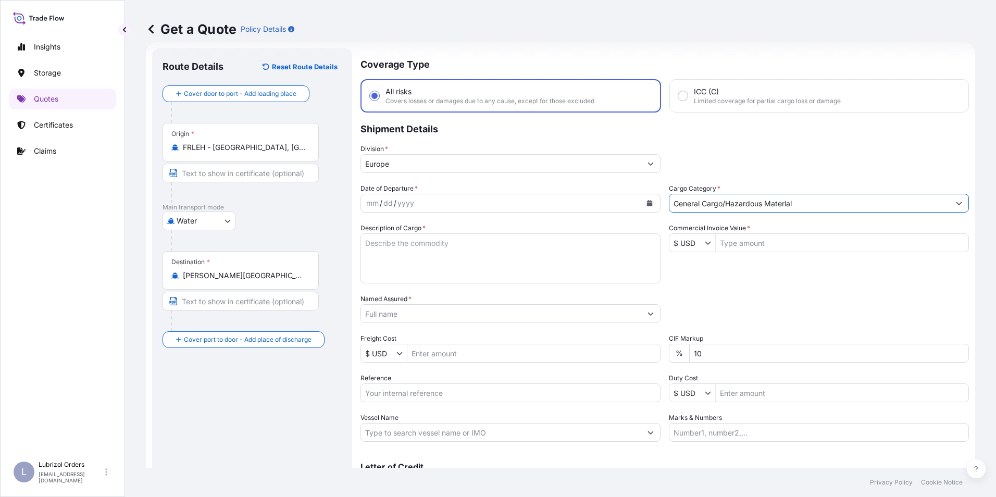
click at [404, 392] on input "Reference" at bounding box center [510, 392] width 300 height 19
paste input "1155542243"
type input "1155542243"
click at [366, 199] on div "mm" at bounding box center [372, 203] width 15 height 13
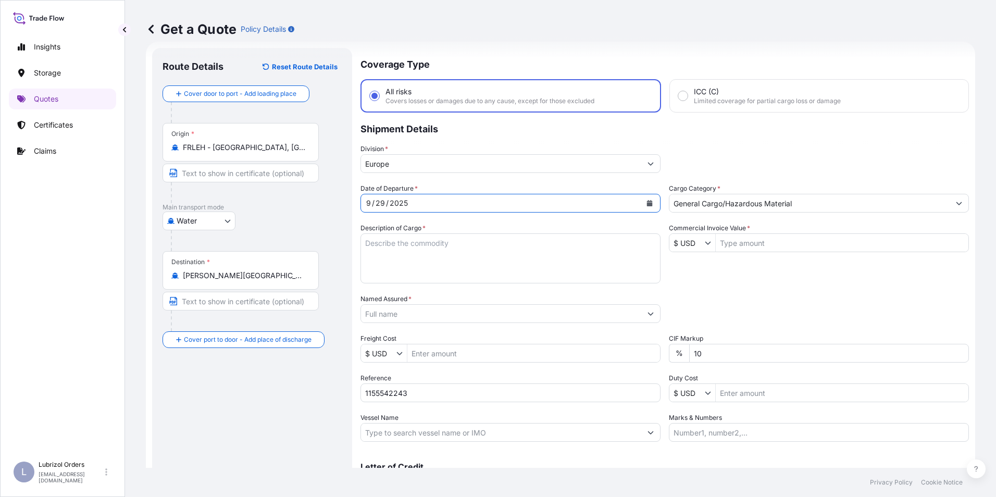
click at [692, 244] on input "$ USD" at bounding box center [686, 242] width 35 height 19
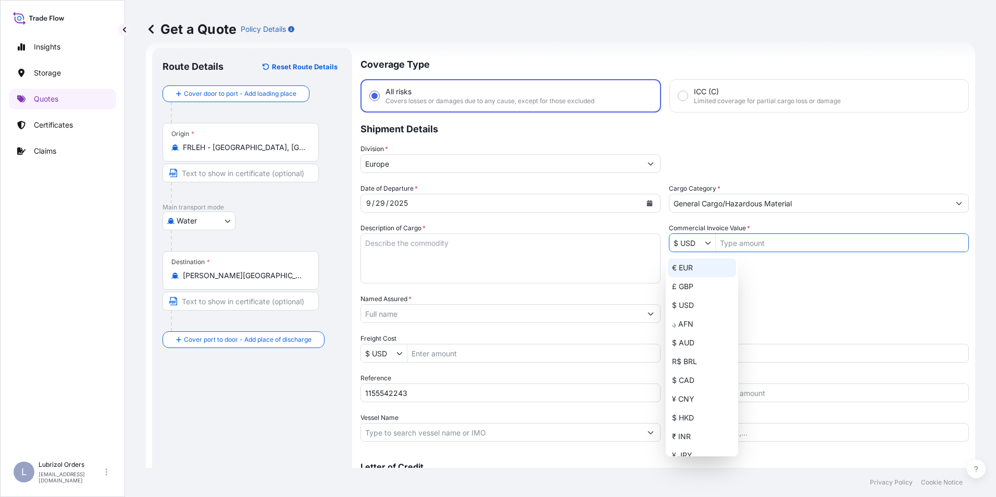
click at [675, 270] on div "€ EUR" at bounding box center [702, 267] width 68 height 19
type input "€ EUR"
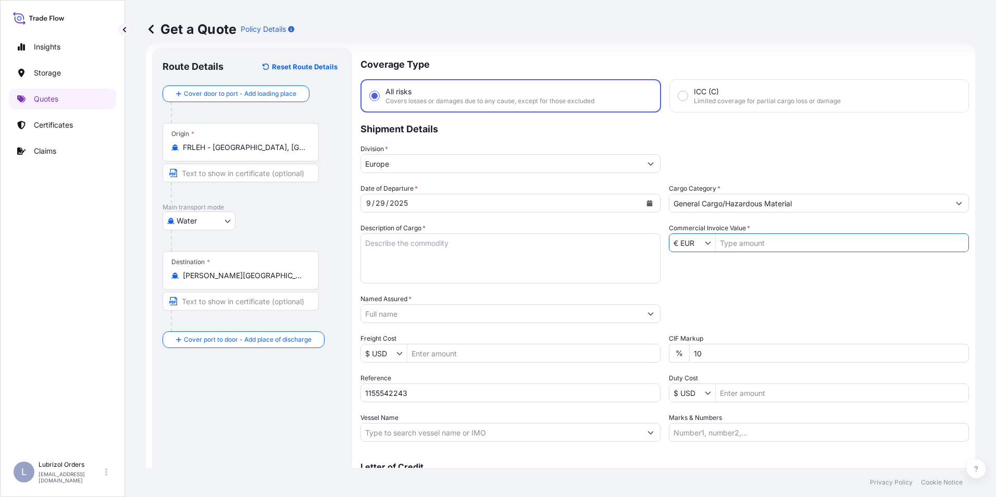
click at [750, 242] on input "Commercial Invoice Value *" at bounding box center [842, 242] width 253 height 19
type input "18,886.75"
paste textarea "8 DRUMS OF STOCK 5737 NW 1616 KGS GW 1728 KGS NCM CODE 3811 LOADED ON 2 PALLETS…"
click at [400, 254] on textarea "8 DRUMS OF STOCK 5737 NW 1616 KGS GW 1728 KGS NCM CODE 3811 LOADED ON 2 PALLETS…" at bounding box center [510, 258] width 300 height 50
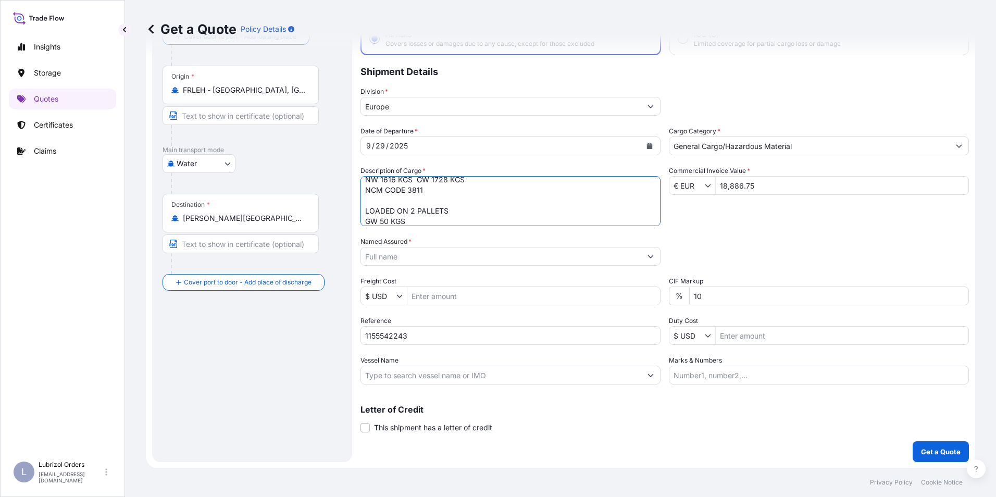
scroll to position [74, 0]
type textarea "8 DRUMS OF STOCK 5737 NW 1616 KGS GW 1728 KGS NCM CODE 3811 LOADED ON 2 PALLETS…"
click at [932, 456] on button "Get a Quote" at bounding box center [941, 451] width 56 height 21
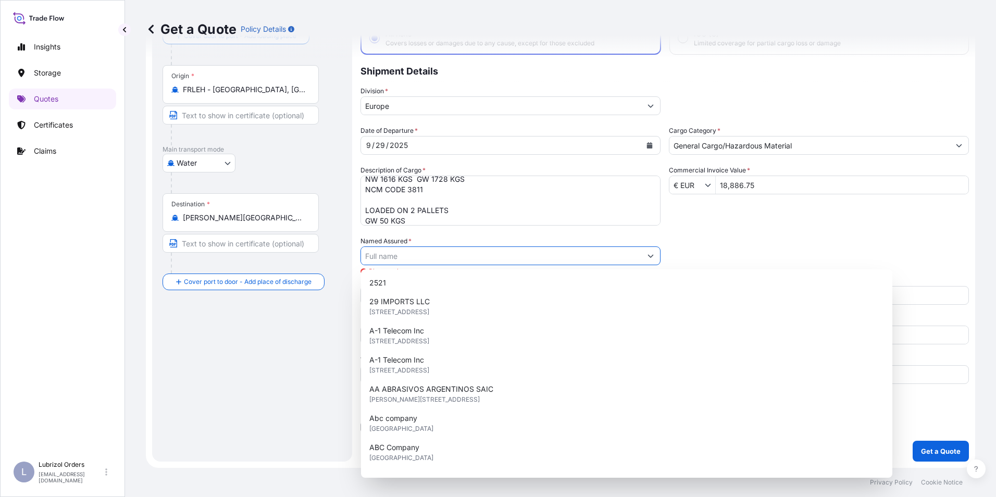
click at [400, 257] on input "Named Assured *" at bounding box center [501, 255] width 280 height 19
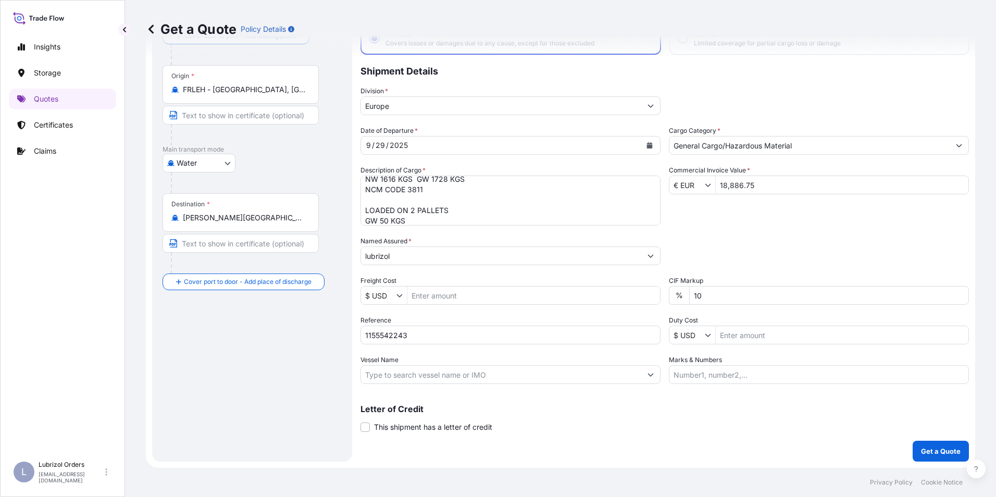
click at [406, 256] on input "lubrizol" at bounding box center [501, 255] width 280 height 19
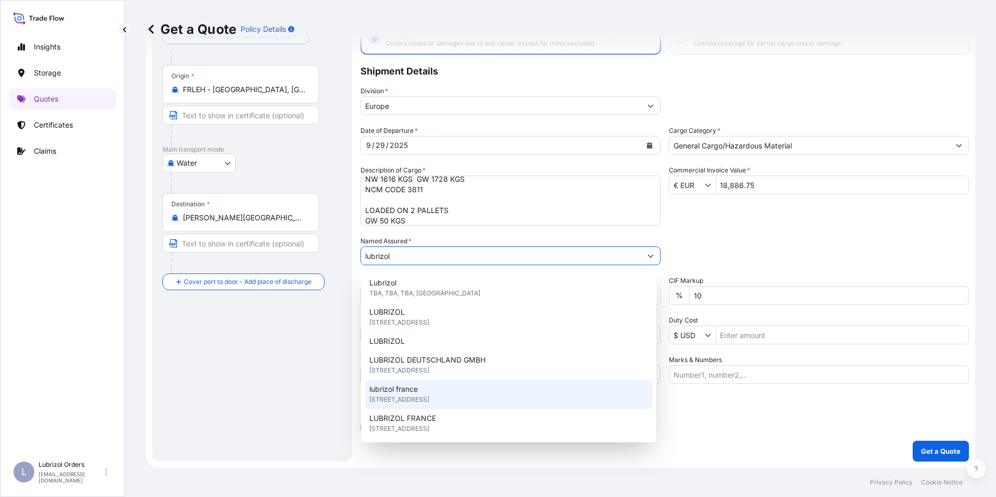
click at [408, 392] on span "lubrizol france" at bounding box center [393, 389] width 48 height 10
type input "lubrizol france"
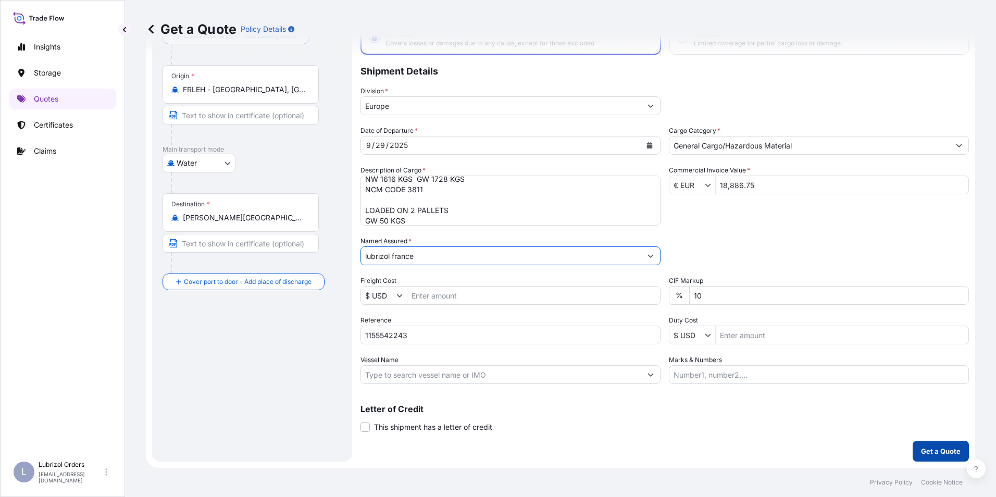
click at [927, 450] on p "Get a Quote" at bounding box center [941, 451] width 40 height 10
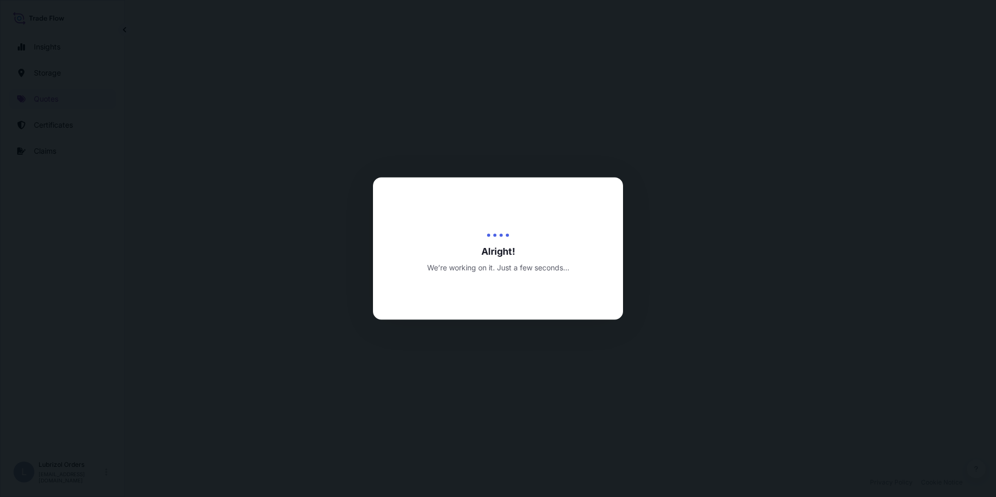
select select "Water"
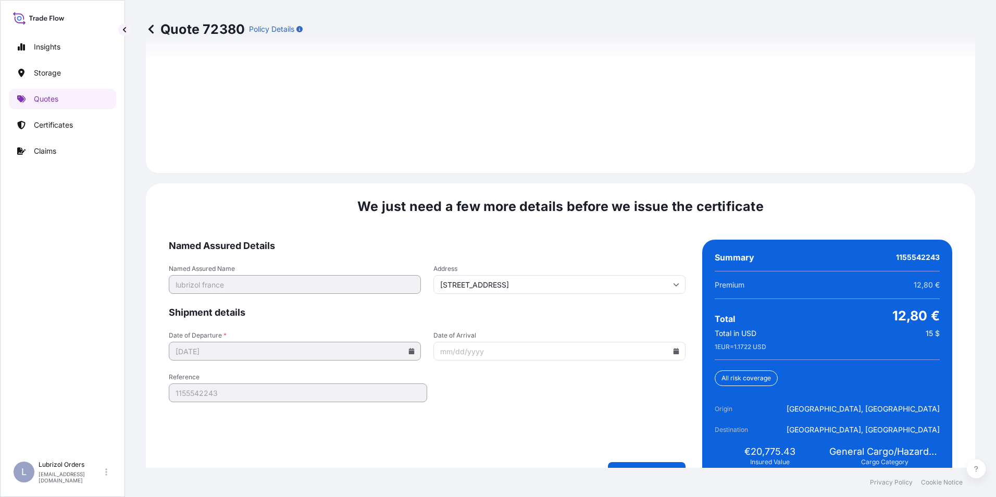
scroll to position [1490, 0]
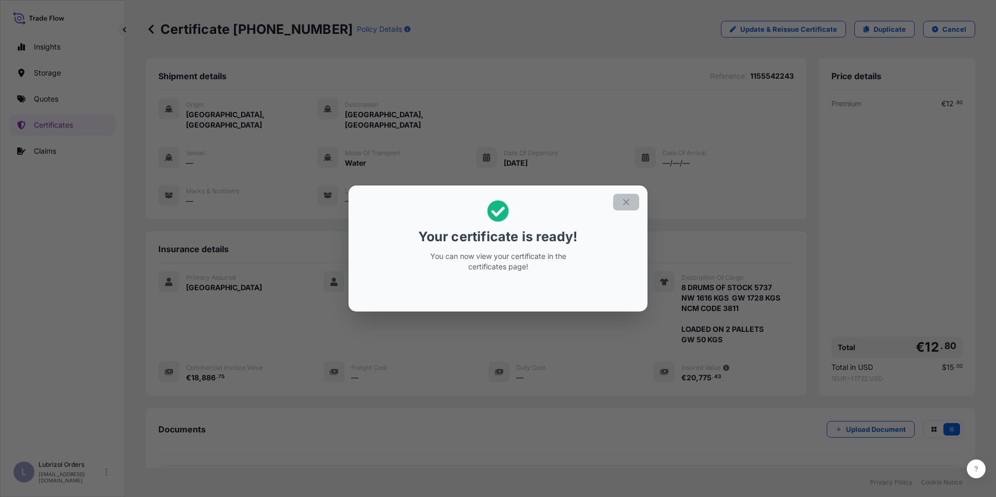
click at [626, 202] on icon "button" at bounding box center [626, 202] width 6 height 6
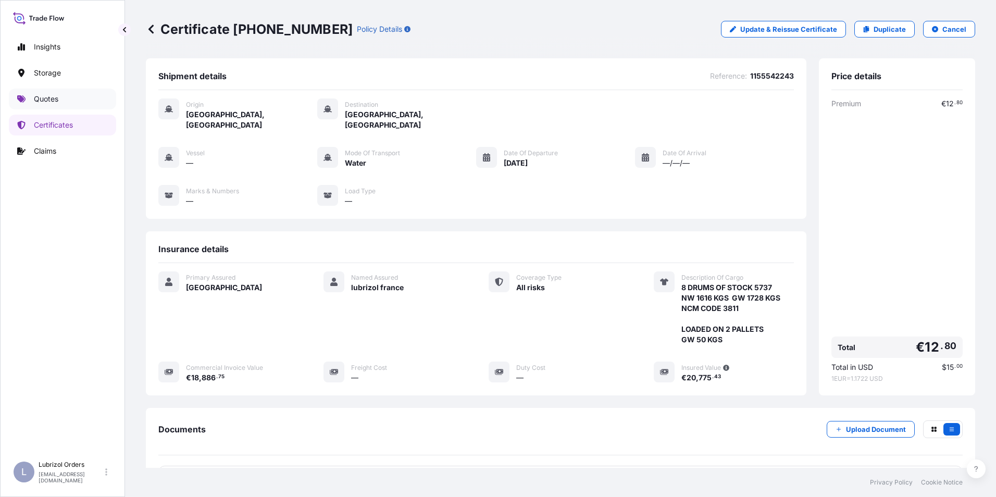
click at [49, 97] on p "Quotes" at bounding box center [46, 99] width 24 height 10
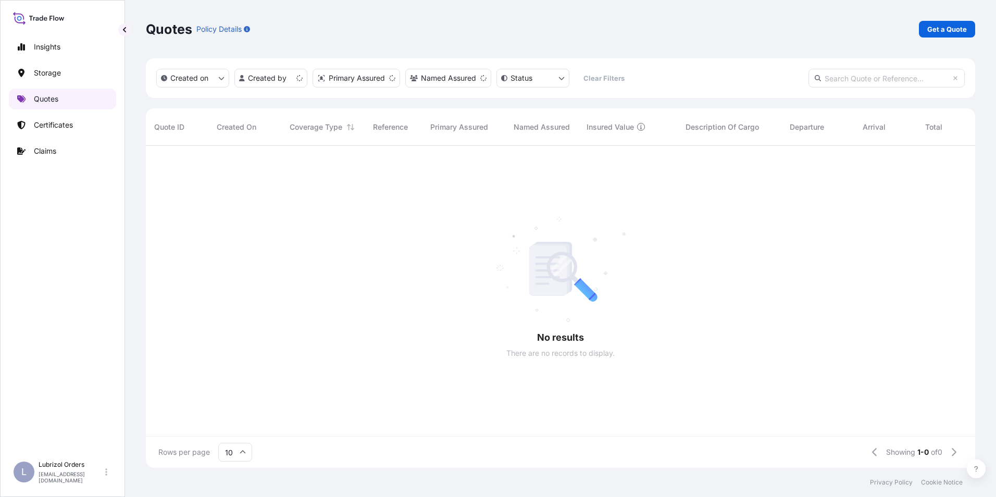
scroll to position [320, 821]
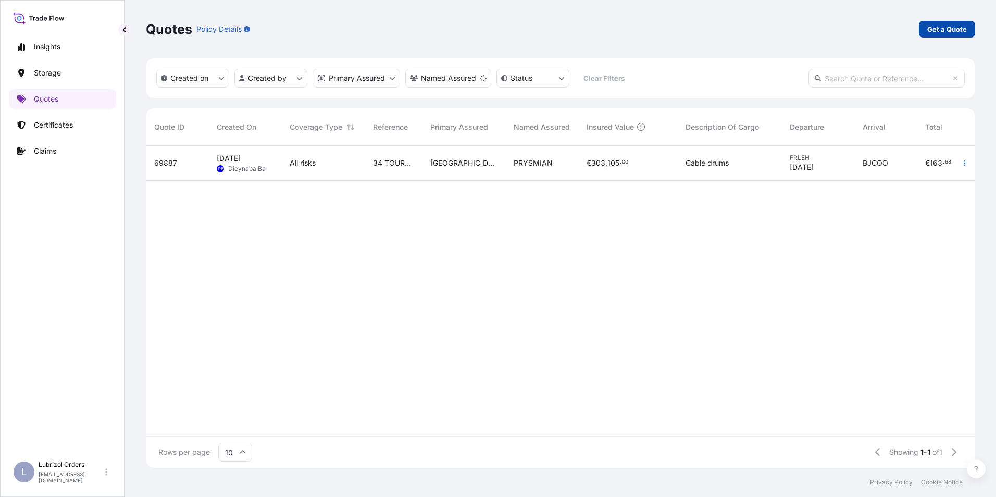
click at [963, 29] on p "Get a Quote" at bounding box center [947, 29] width 40 height 10
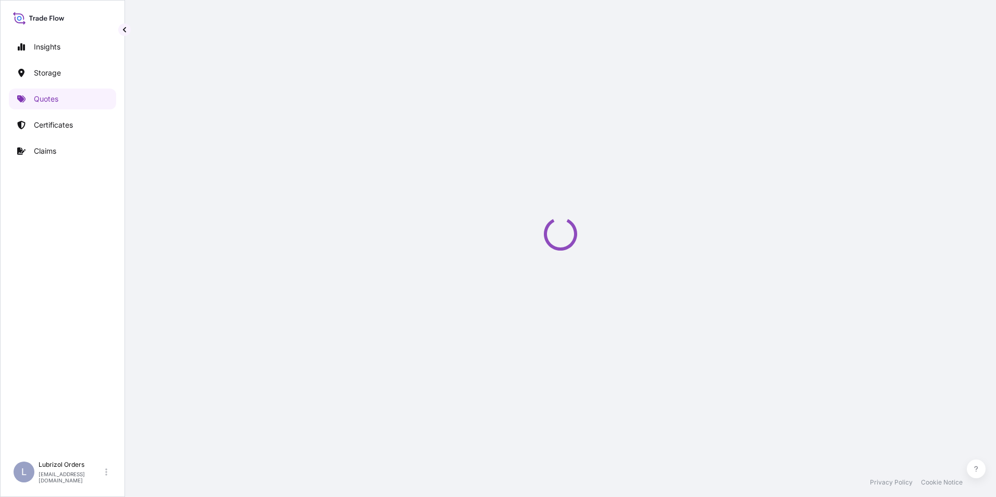
select select "Water"
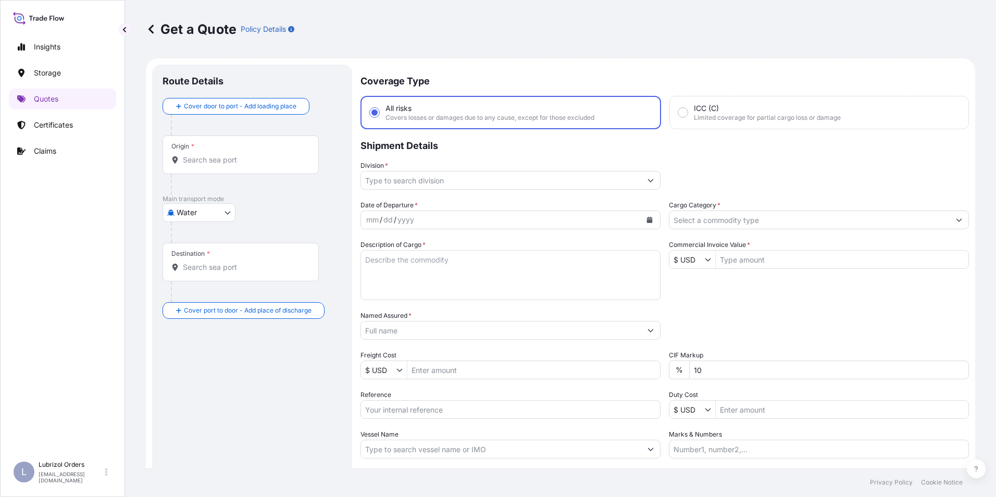
scroll to position [17, 0]
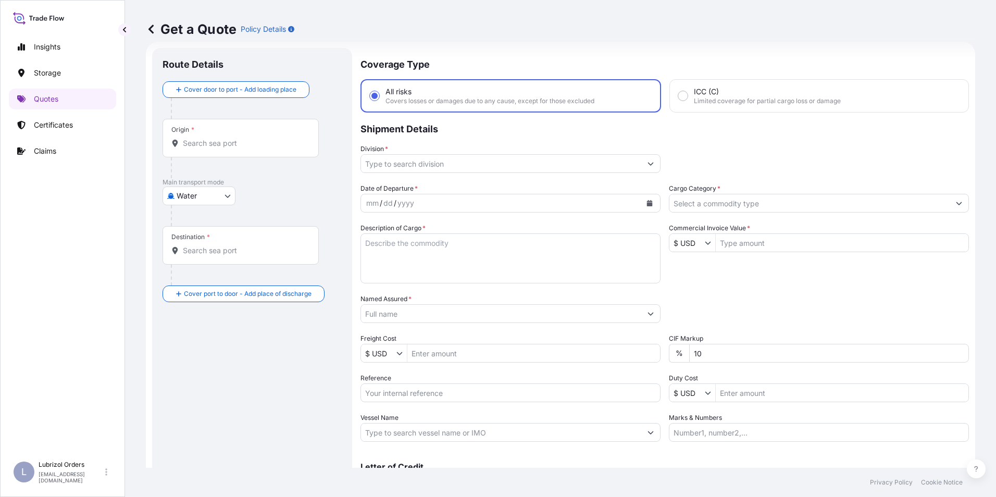
click at [195, 150] on div "Origin *" at bounding box center [241, 138] width 156 height 39
click at [195, 148] on input "Origin *" at bounding box center [244, 143] width 123 height 10
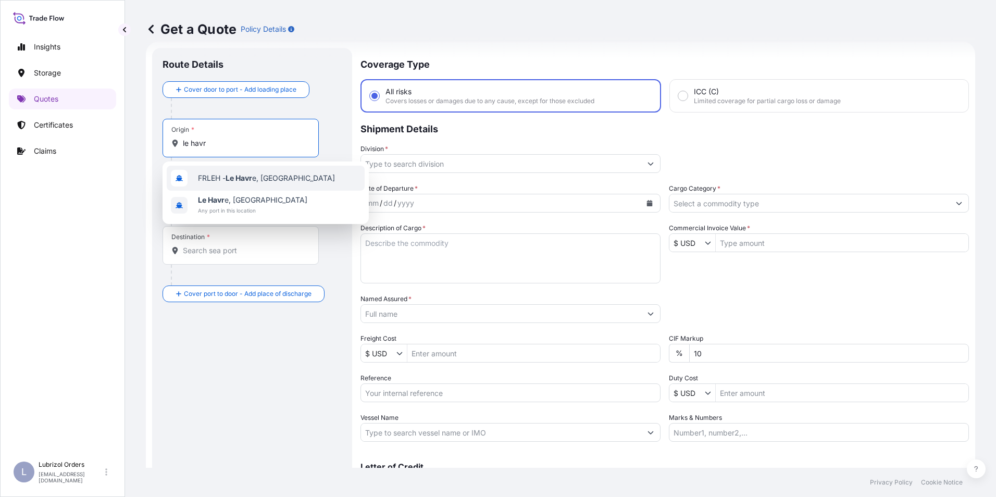
click at [221, 176] on span "FRLEH - Le Havr e, [GEOGRAPHIC_DATA]" at bounding box center [266, 178] width 137 height 10
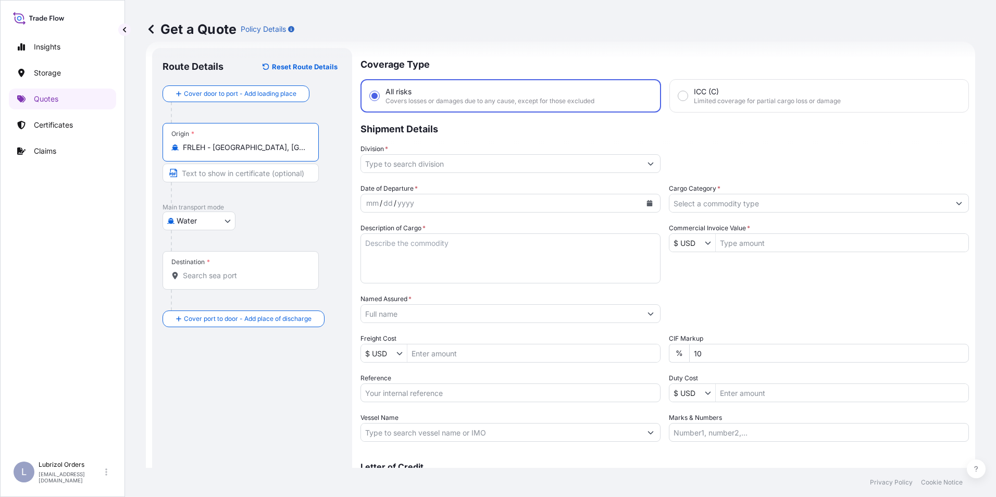
type input "FRLEH - [GEOGRAPHIC_DATA], [GEOGRAPHIC_DATA]"
click at [219, 283] on div "Destination *" at bounding box center [243, 270] width 160 height 39
click at [219, 281] on input "Destination *" at bounding box center [246, 275] width 127 height 10
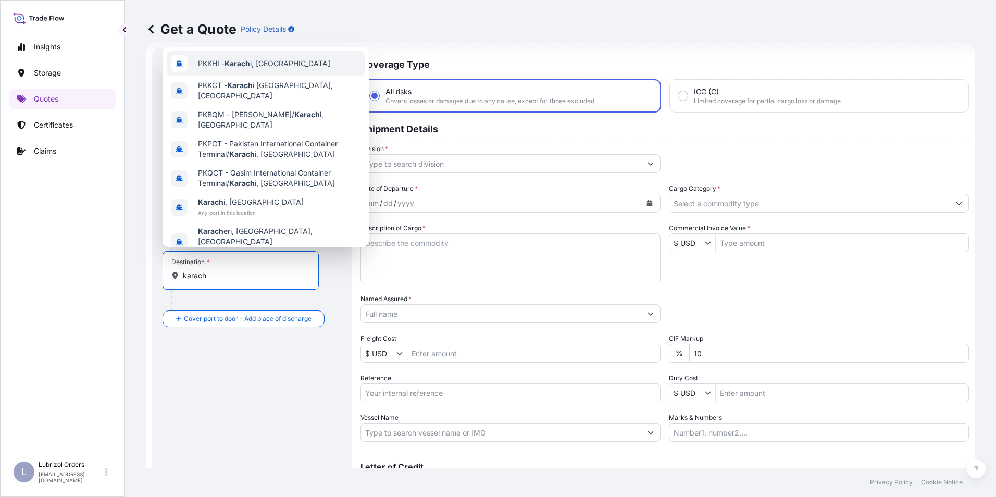
click at [252, 70] on div "PKKHI - [GEOGRAPHIC_DATA] i, [GEOGRAPHIC_DATA]" at bounding box center [266, 63] width 198 height 25
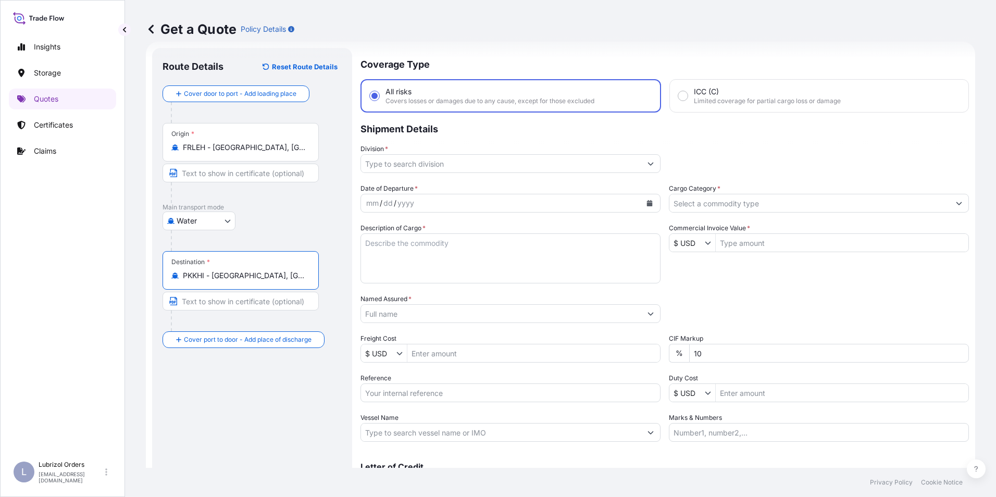
type input "PKKHI - [GEOGRAPHIC_DATA], [GEOGRAPHIC_DATA]"
click at [408, 398] on input "Reference" at bounding box center [510, 392] width 300 height 19
paste input "1155541968"
type input "1155541968"
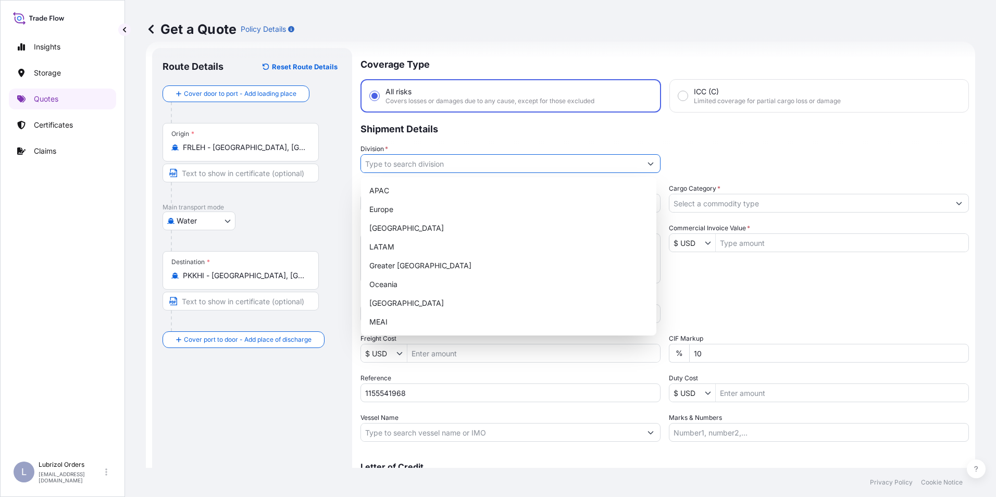
click at [403, 163] on input "Division *" at bounding box center [501, 163] width 280 height 19
click at [384, 204] on div "Europe" at bounding box center [508, 209] width 287 height 19
type input "Europe"
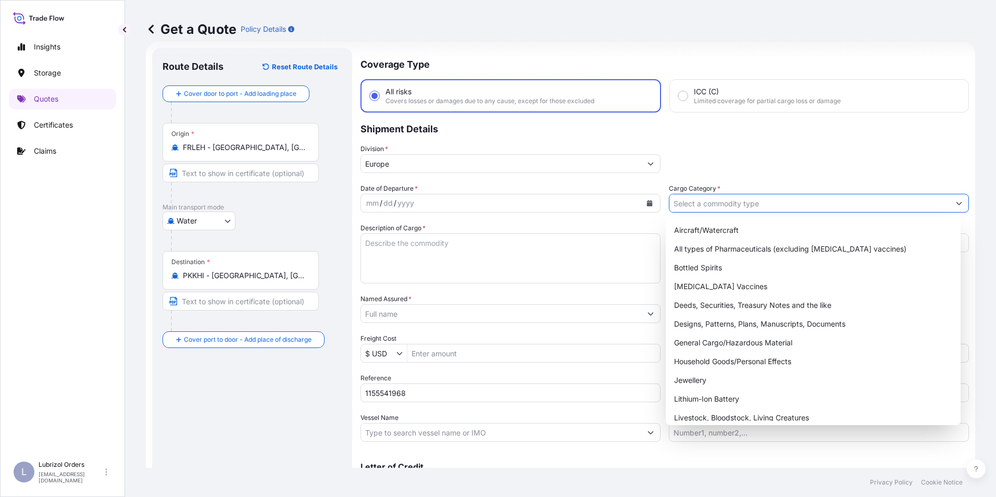
click at [687, 195] on input "Cargo Category *" at bounding box center [809, 203] width 280 height 19
click at [714, 345] on div "General Cargo/Hazardous Material" at bounding box center [813, 342] width 287 height 19
type input "General Cargo/Hazardous Material"
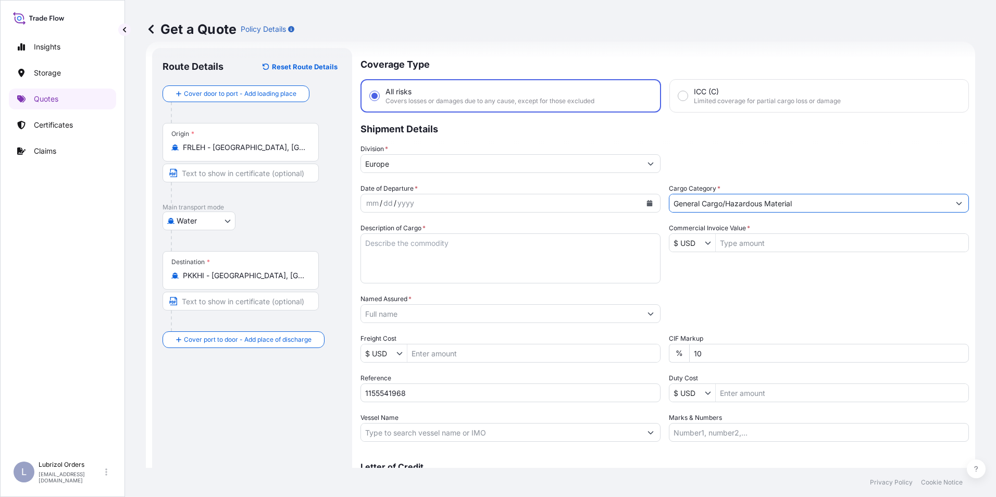
click at [369, 200] on div "mm" at bounding box center [372, 203] width 15 height 13
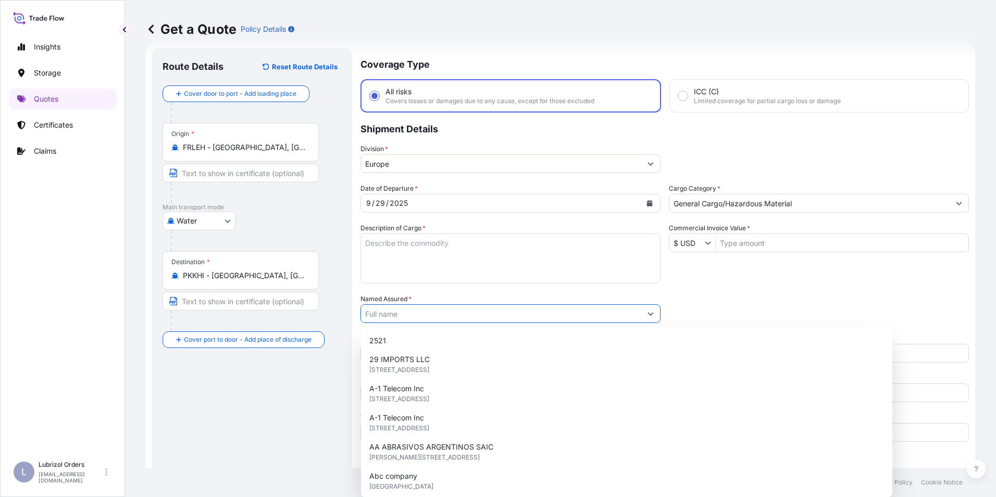
click at [402, 318] on input "Named Assured *" at bounding box center [501, 313] width 280 height 19
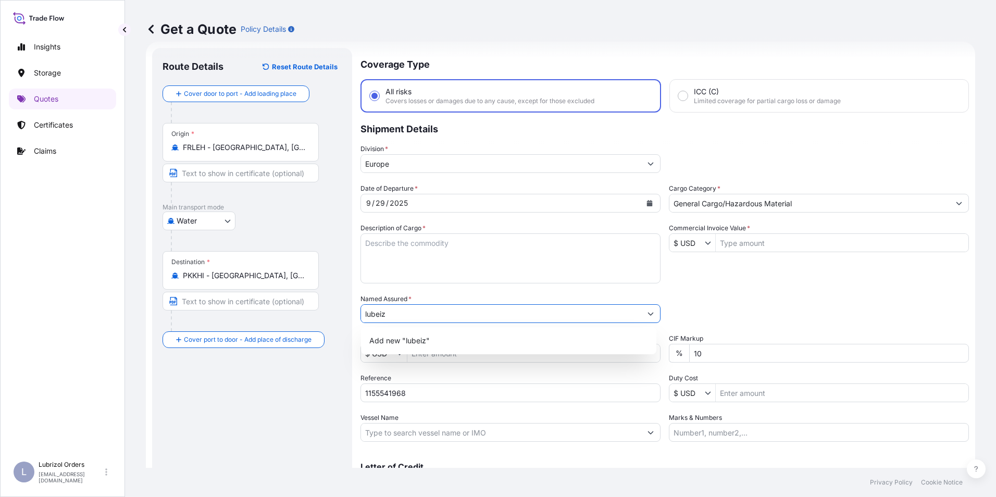
drag, startPoint x: 388, startPoint y: 314, endPoint x: 317, endPoint y: 309, distance: 71.0
click at [317, 309] on form "Route Details Reset Route Details Cover door to port - Add loading place Place …" at bounding box center [560, 284] width 829 height 484
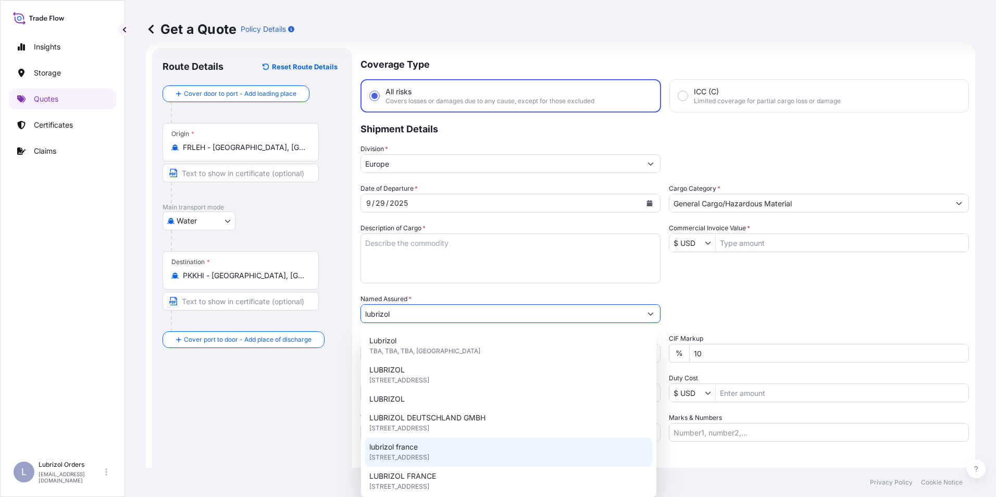
click at [423, 452] on div "lubrizol [GEOGRAPHIC_DATA] [STREET_ADDRESS]" at bounding box center [508, 452] width 287 height 29
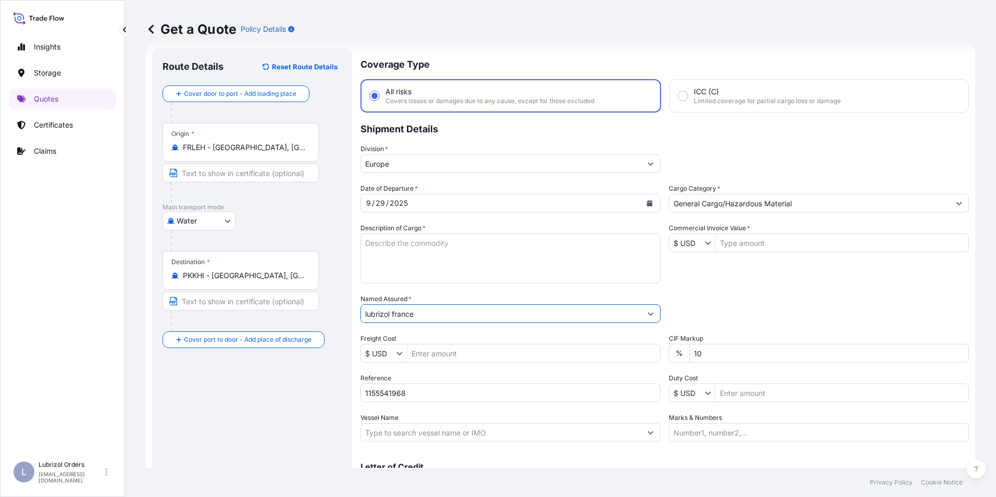
type input "lubrizol france"
click at [685, 250] on input "$ USD" at bounding box center [686, 242] width 35 height 19
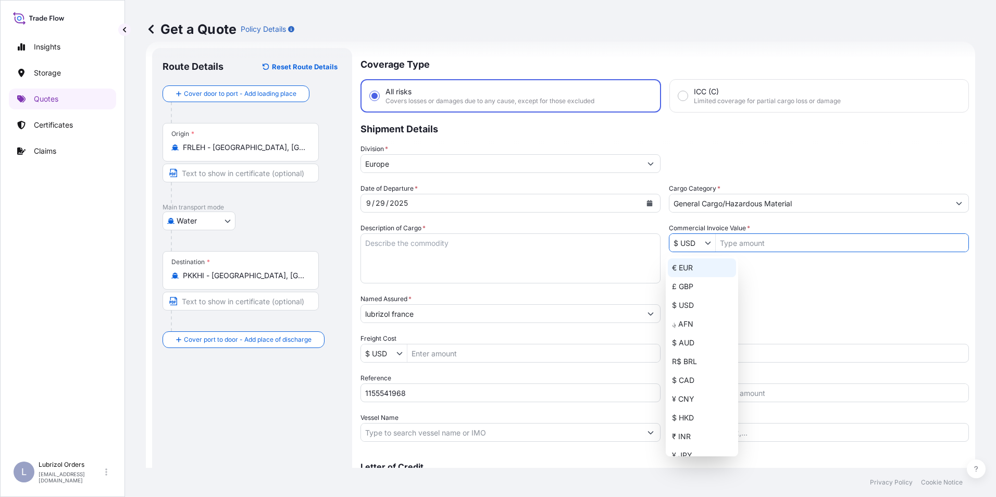
click at [686, 272] on div "€ EUR" at bounding box center [702, 267] width 68 height 19
type input "€ EUR"
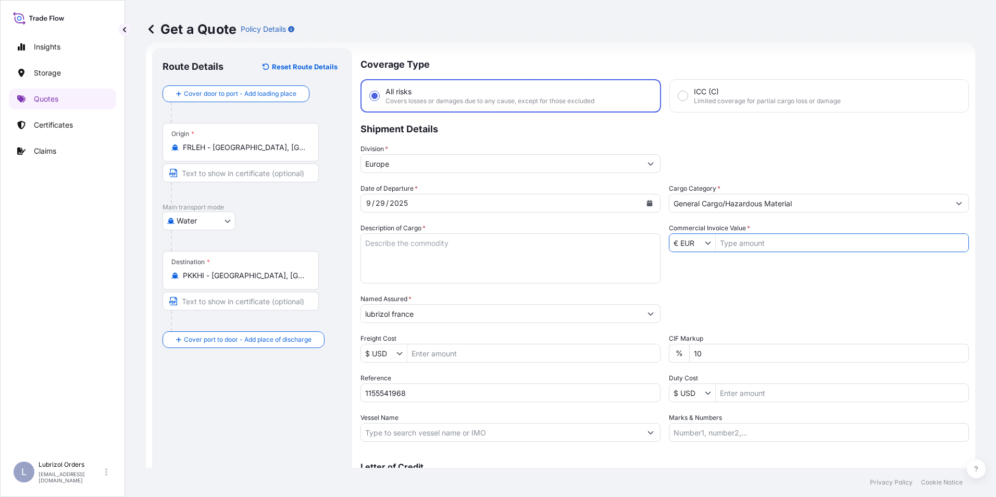
click at [749, 246] on input "Commercial Invoice Value *" at bounding box center [842, 242] width 253 height 19
type input "32,921.03"
click at [757, 274] on div "Date of Departure * [DATE] Cargo Category * General Cargo/Hazardous Material De…" at bounding box center [664, 312] width 608 height 258
paste textarea "28 DRUMS OF LUBAD 1949 NW 5404 KGS GW 5796 KGS LOADED ON 7 PALLETS GW 175 KGS"
click at [460, 252] on textarea "28 DRUMS OF LUBAD 1949 NW 5404 KGS GW 5796 KGS LOADED ON 7 PALLETS GW 175 KGS" at bounding box center [510, 258] width 300 height 50
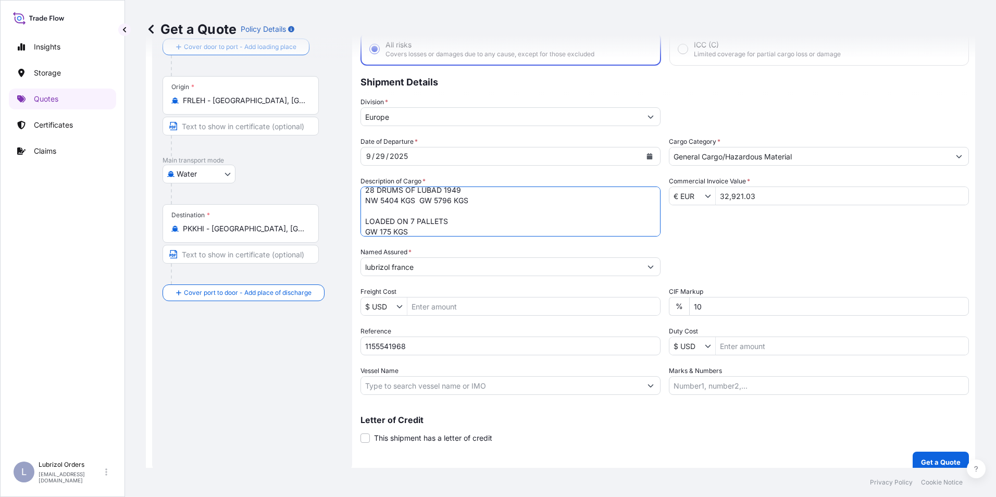
scroll to position [74, 0]
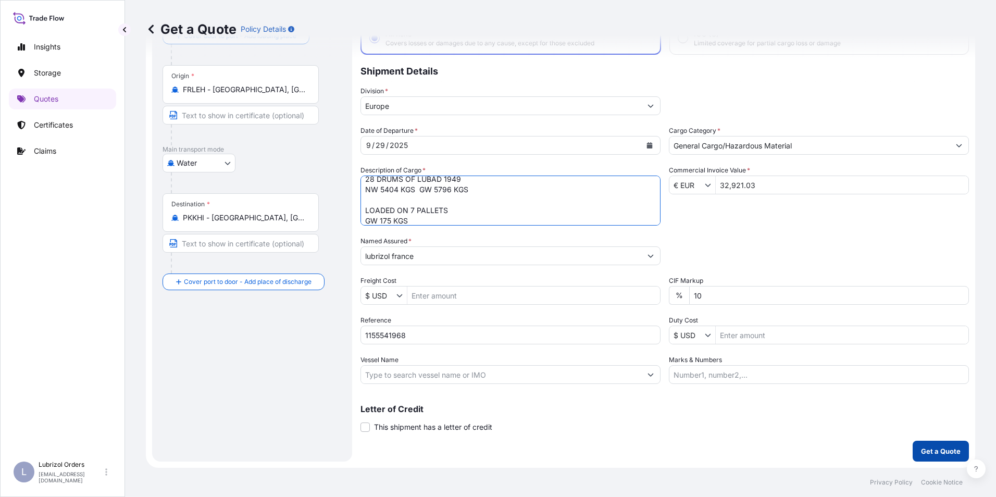
type textarea "28 DRUMS OF LUBAD 1949 NW 5404 KGS GW 5796 KGS LOADED ON 7 PALLETS GW 175 KGS"
click at [921, 451] on p "Get a Quote" at bounding box center [941, 451] width 40 height 10
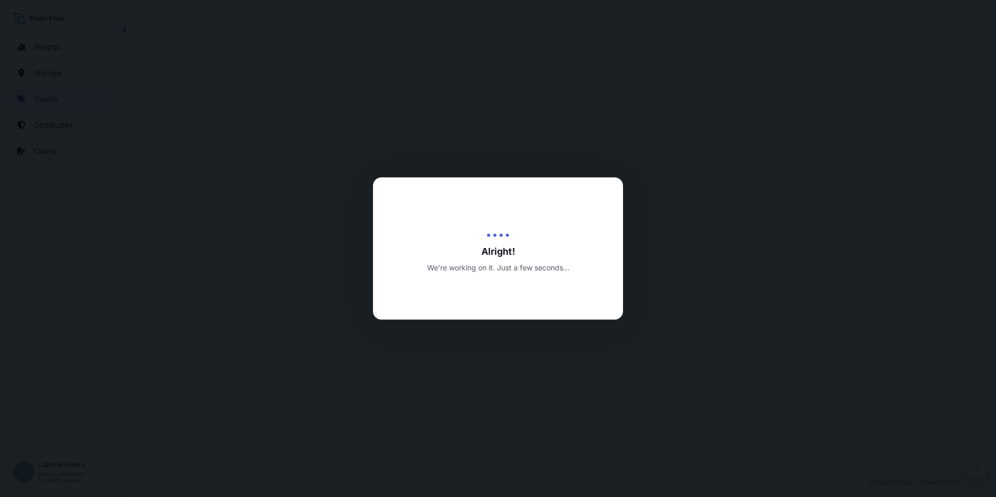
select select "Water"
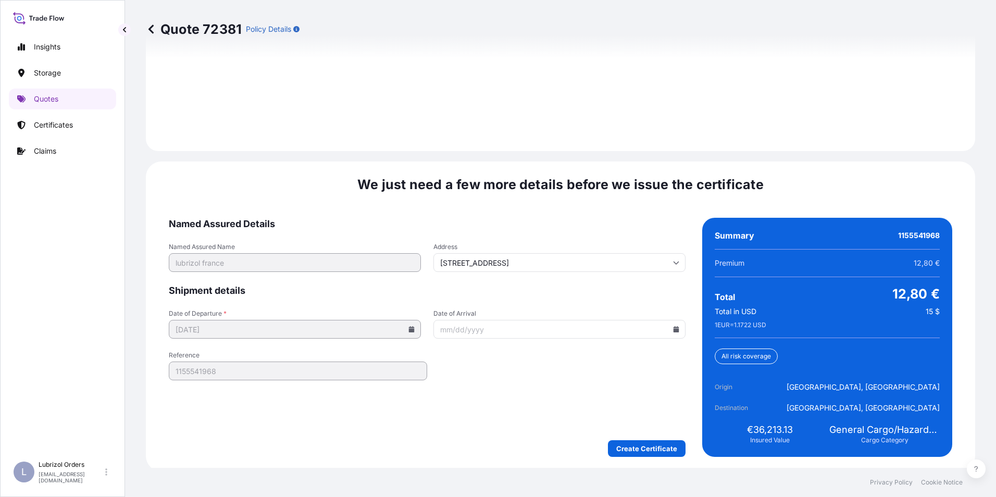
scroll to position [1490, 0]
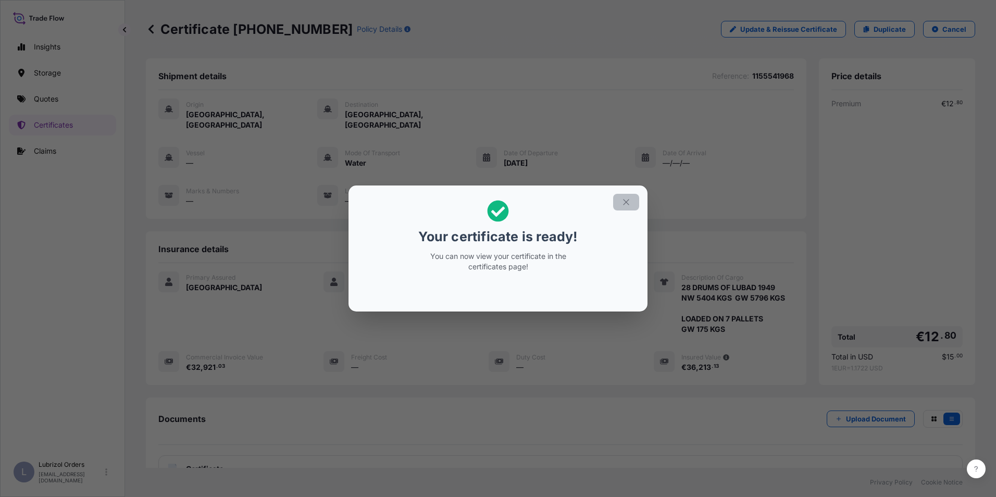
click at [624, 200] on icon "button" at bounding box center [625, 201] width 9 height 9
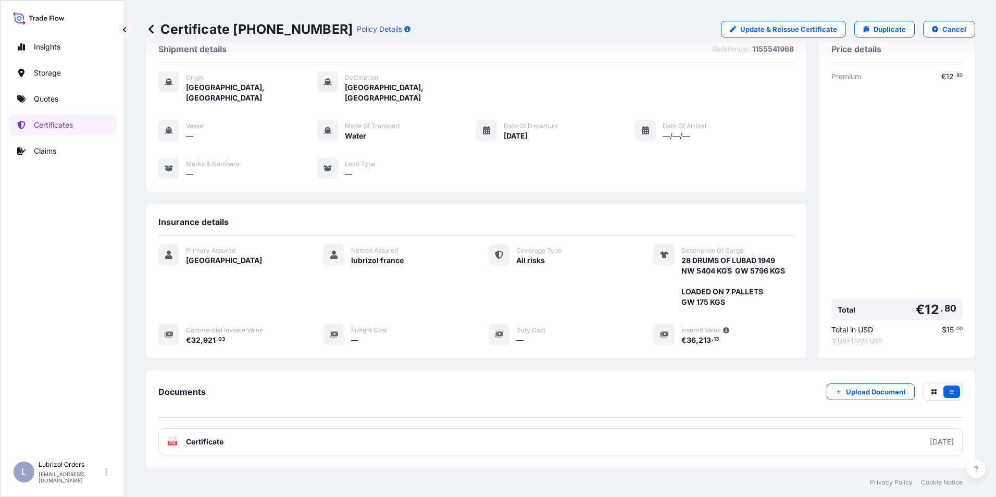
scroll to position [52, 0]
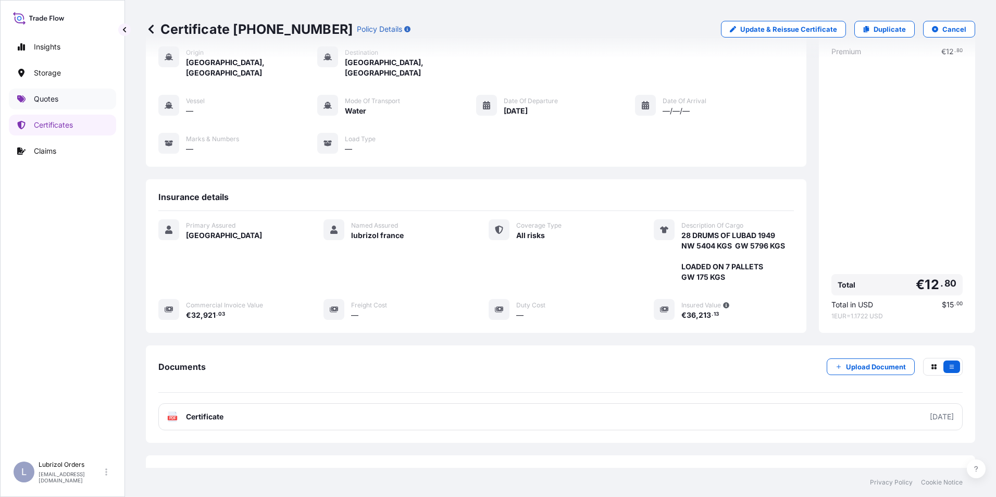
click at [49, 98] on p "Quotes" at bounding box center [46, 99] width 24 height 10
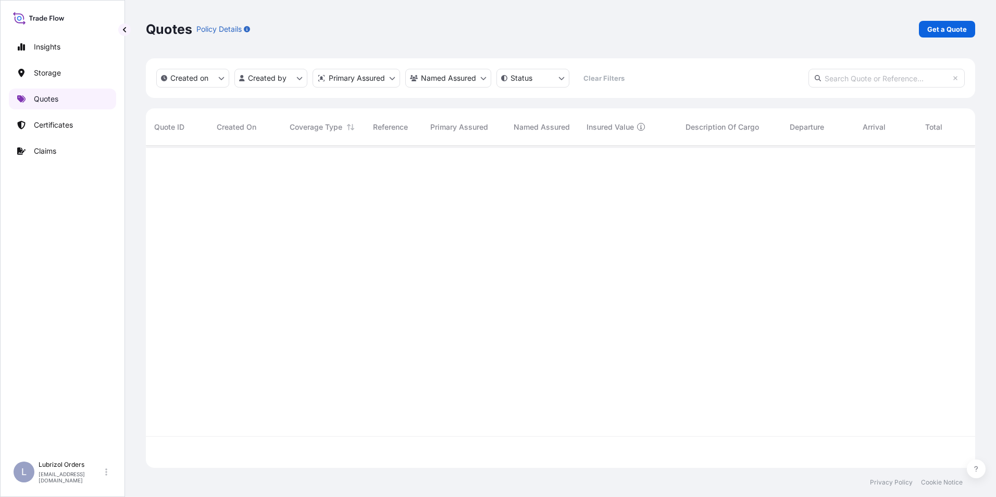
scroll to position [320, 821]
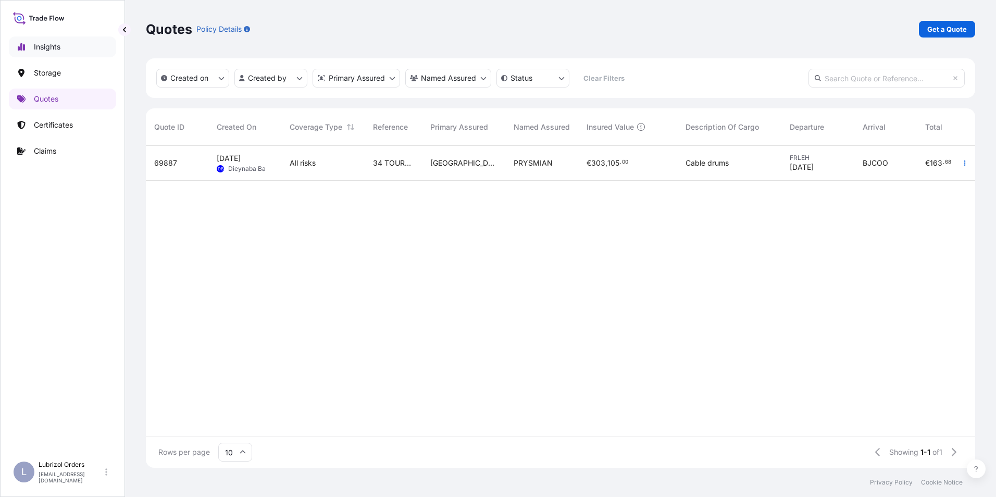
click at [44, 41] on link "Insights" at bounding box center [62, 46] width 107 height 21
select select "2025"
